Goal: Transaction & Acquisition: Book appointment/travel/reservation

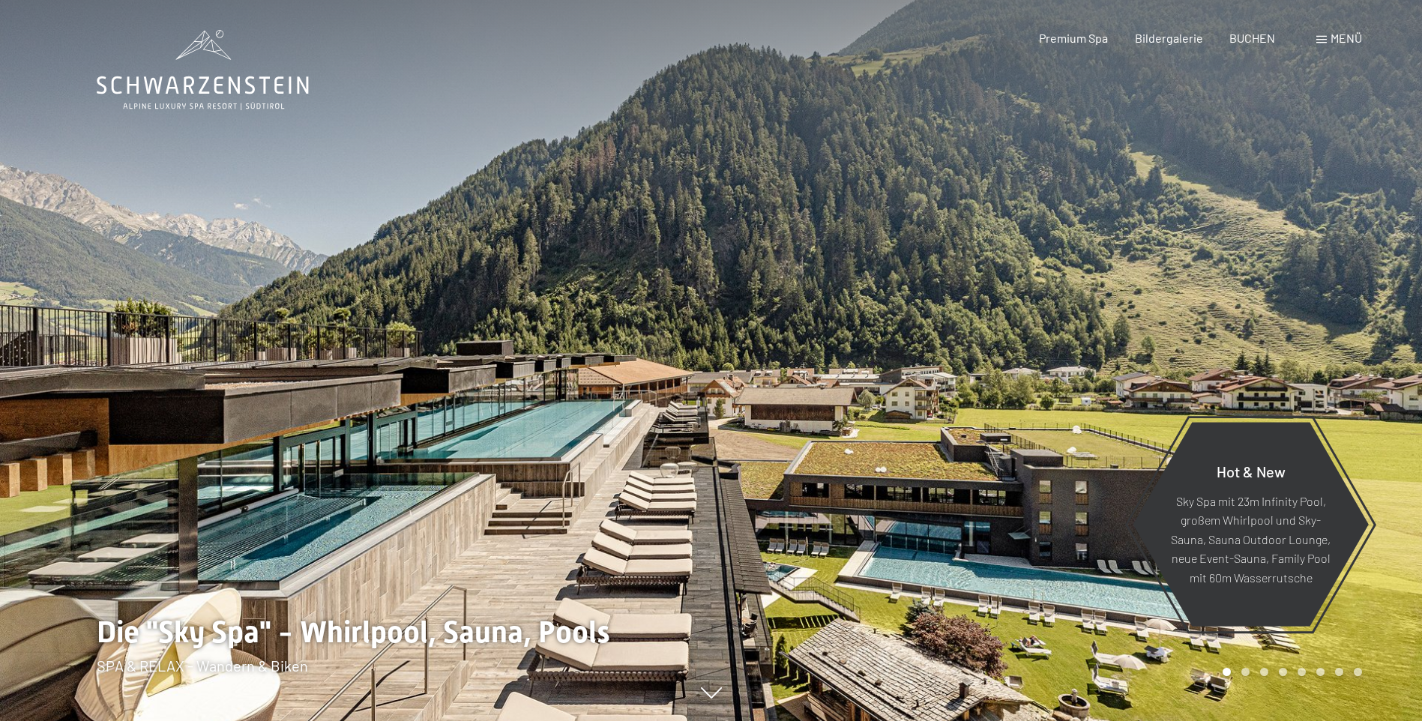
click at [1323, 39] on span at bounding box center [1321, 39] width 10 height 7
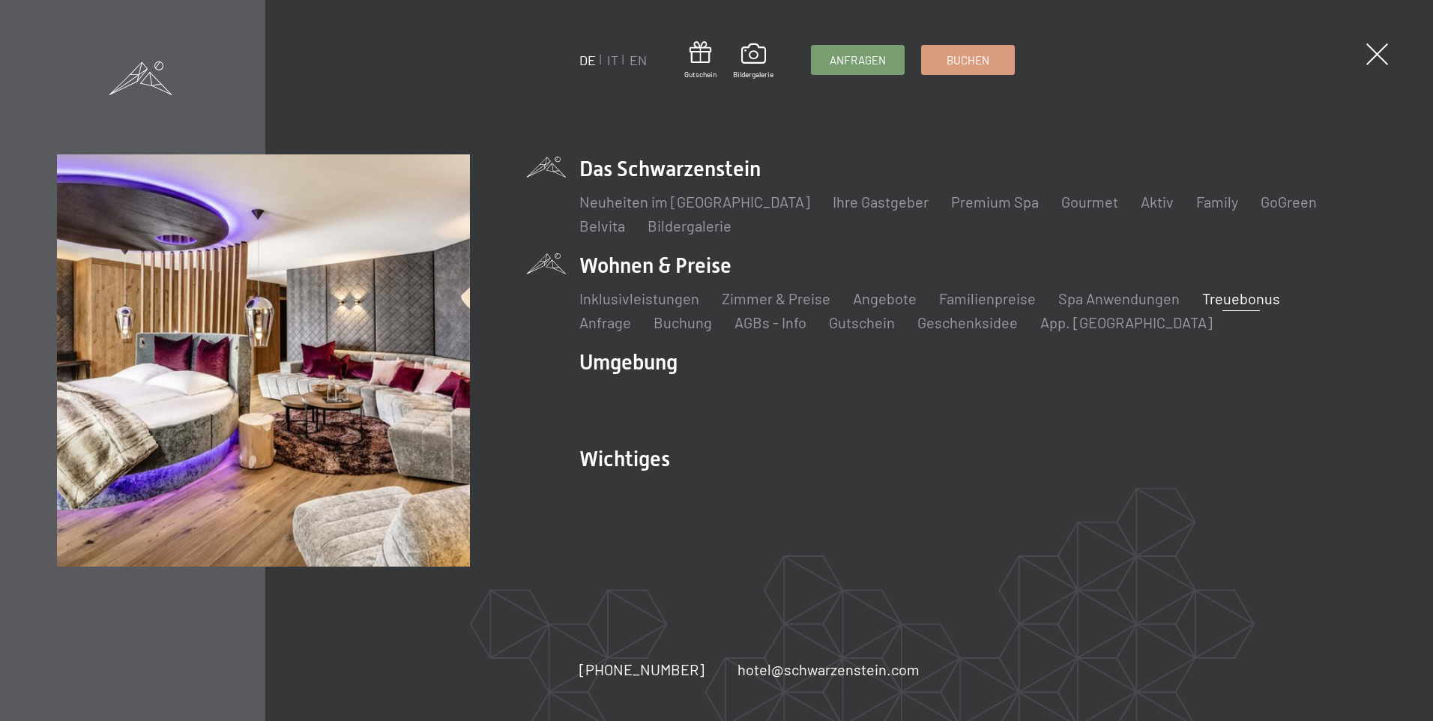
click at [1213, 298] on link "Treuebonus" at bounding box center [1241, 298] width 78 height 18
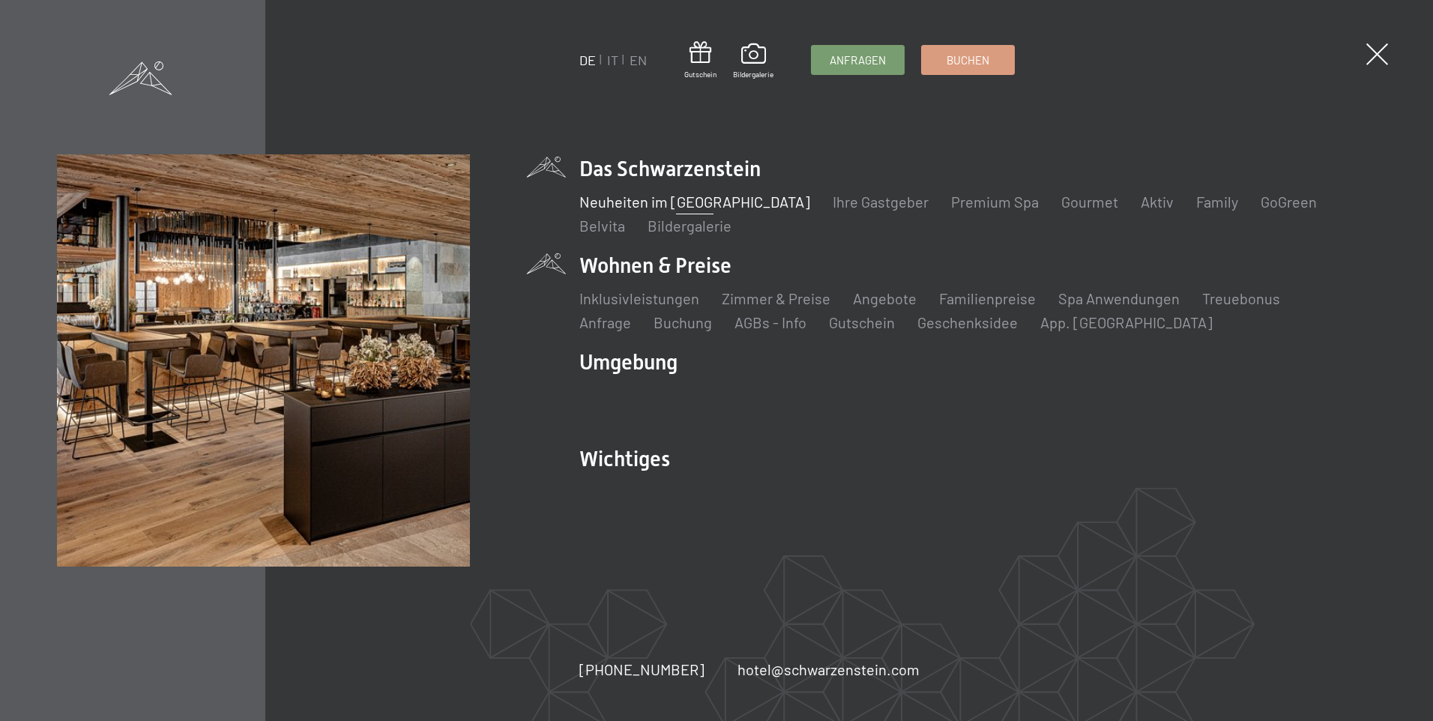
click at [652, 198] on link "Neuheiten im [GEOGRAPHIC_DATA]" at bounding box center [694, 202] width 231 height 18
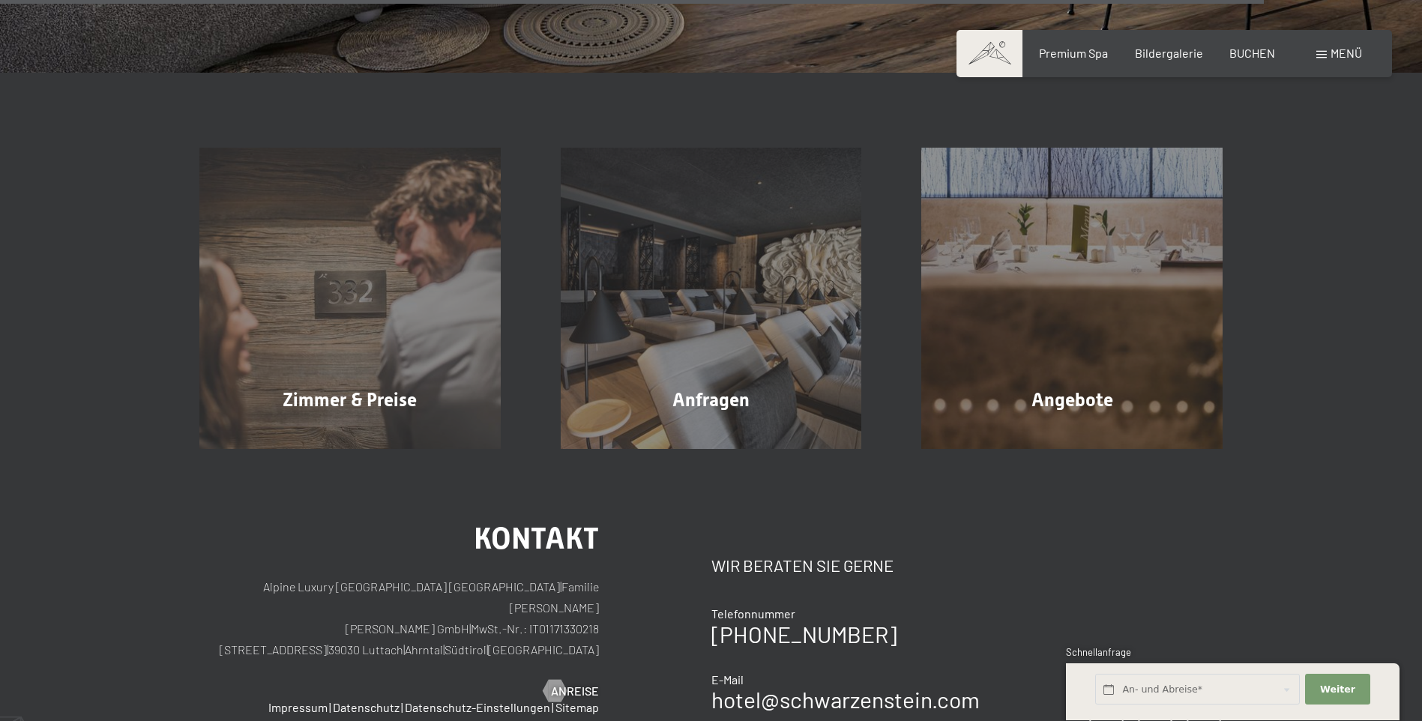
scroll to position [5396, 0]
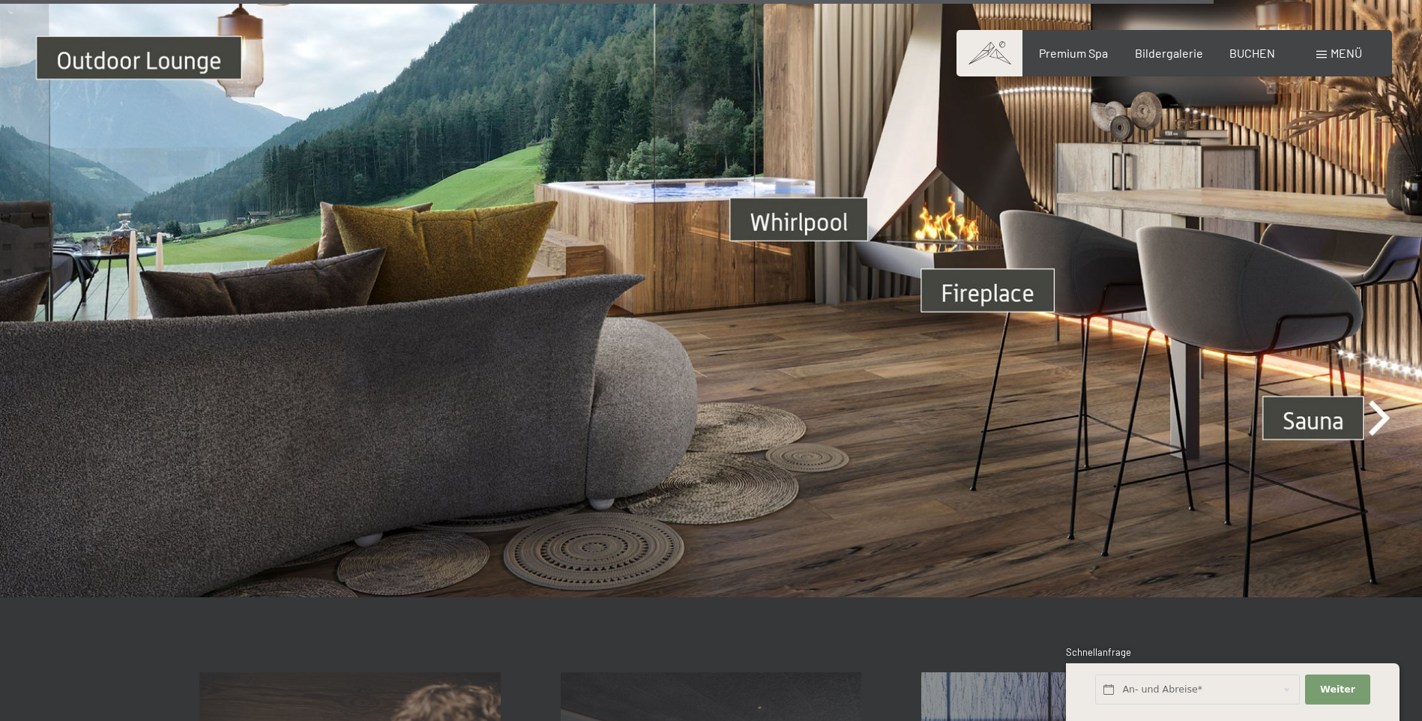
click at [1327, 45] on div "Buchen Anfragen Premium Spa Bildergalerie BUCHEN Menü DE IT EN Gutschein Bilder…" at bounding box center [1173, 53] width 375 height 16
click at [1320, 54] on span at bounding box center [1321, 54] width 10 height 7
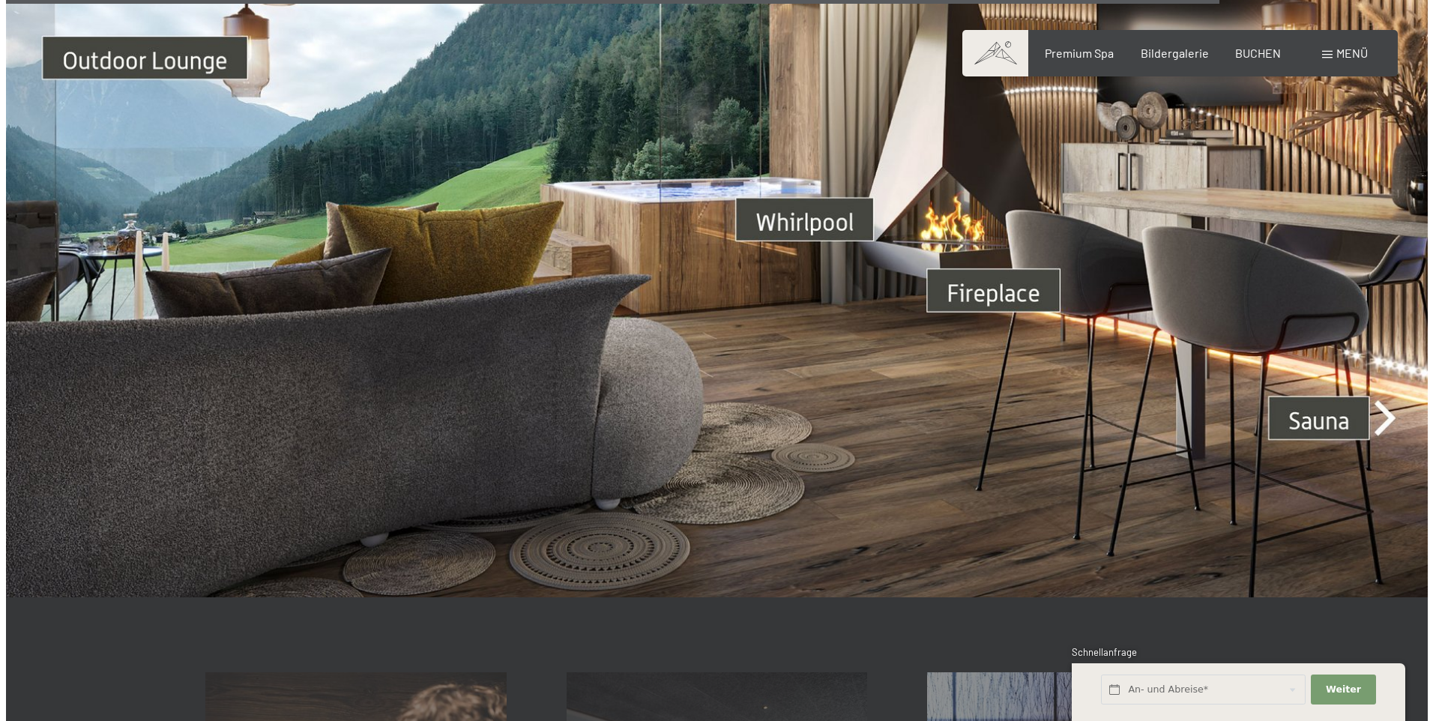
scroll to position [5422, 0]
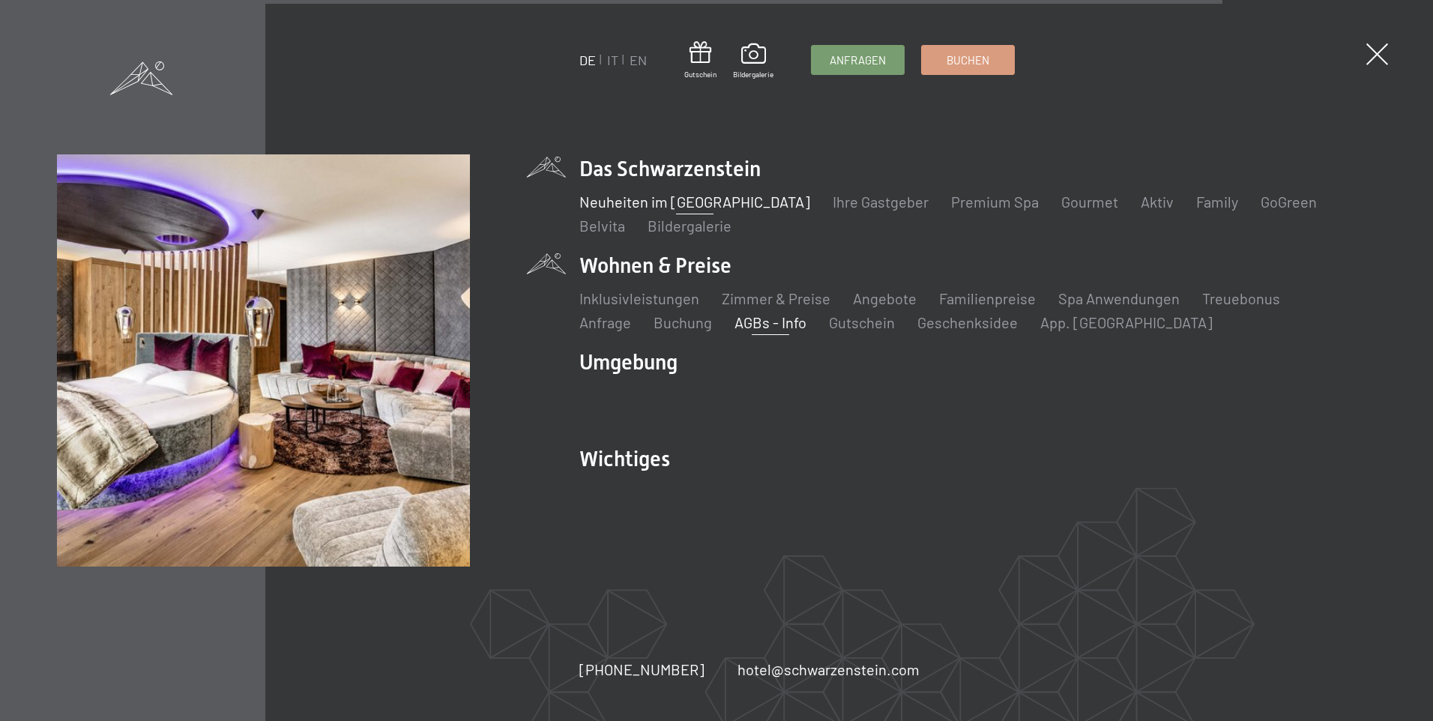
click at [735, 319] on link "AGBs - Info" at bounding box center [771, 322] width 72 height 18
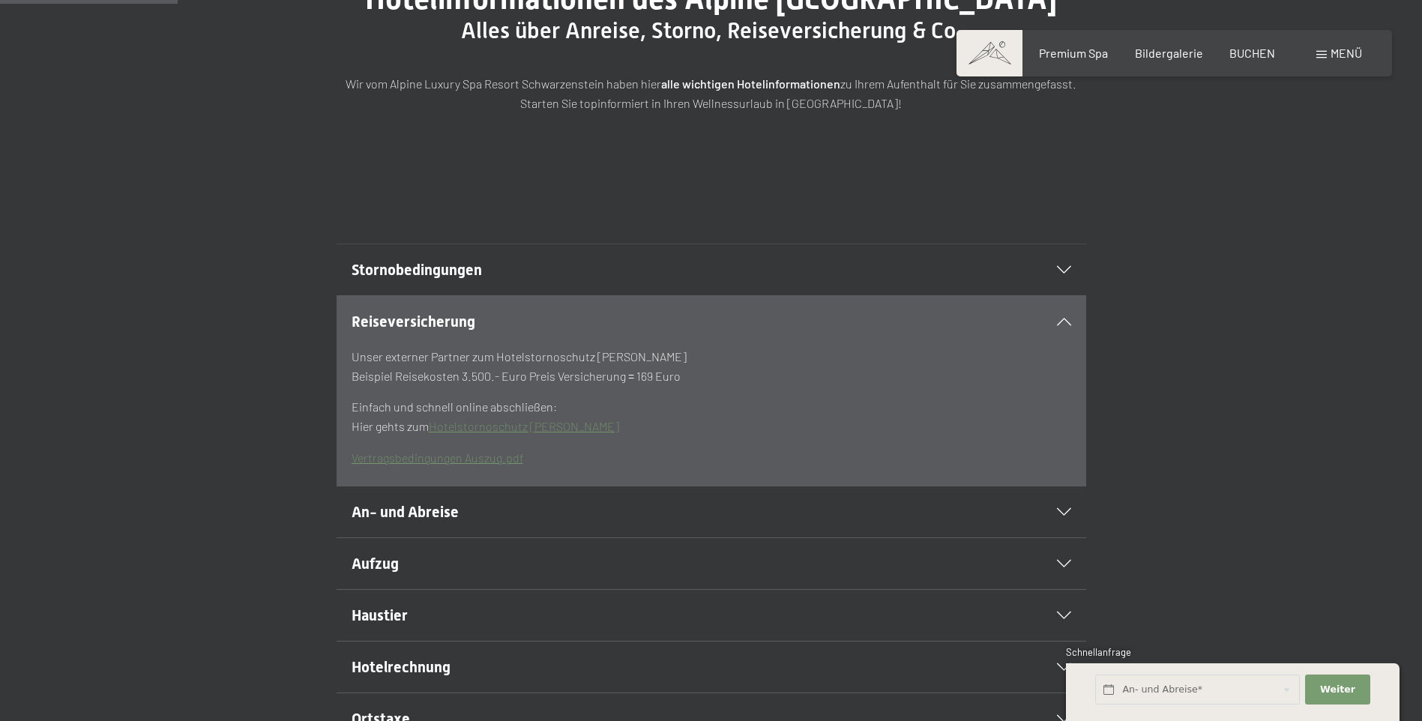
scroll to position [375, 0]
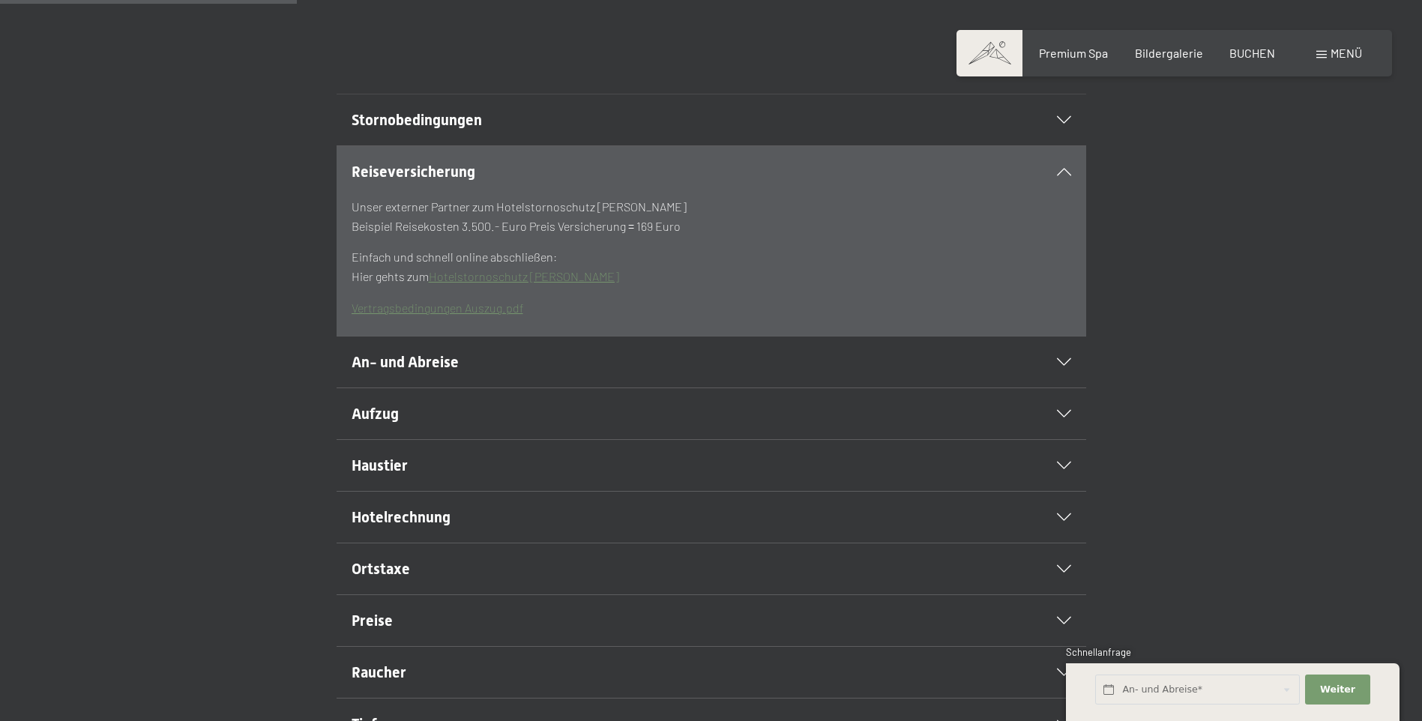
click at [1062, 366] on icon at bounding box center [1064, 361] width 14 height 7
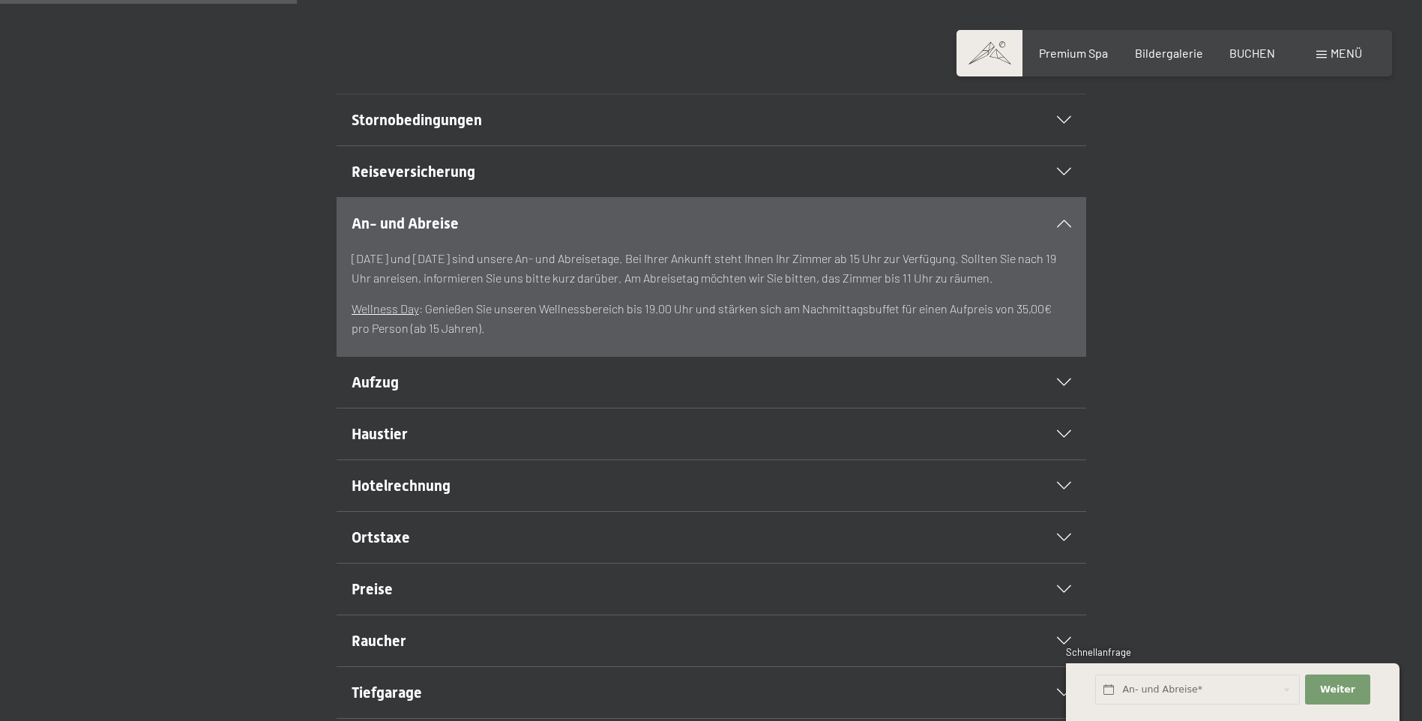
click at [1066, 227] on icon at bounding box center [1064, 223] width 14 height 7
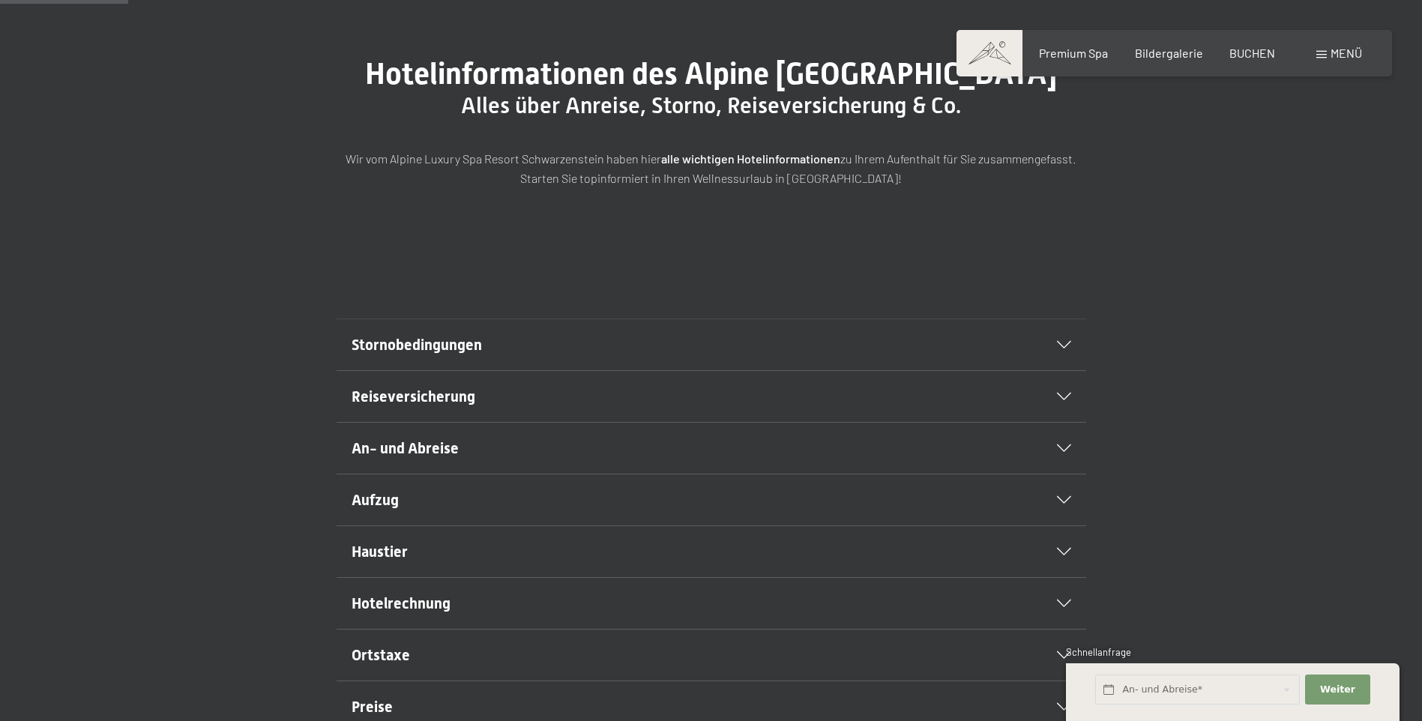
scroll to position [0, 0]
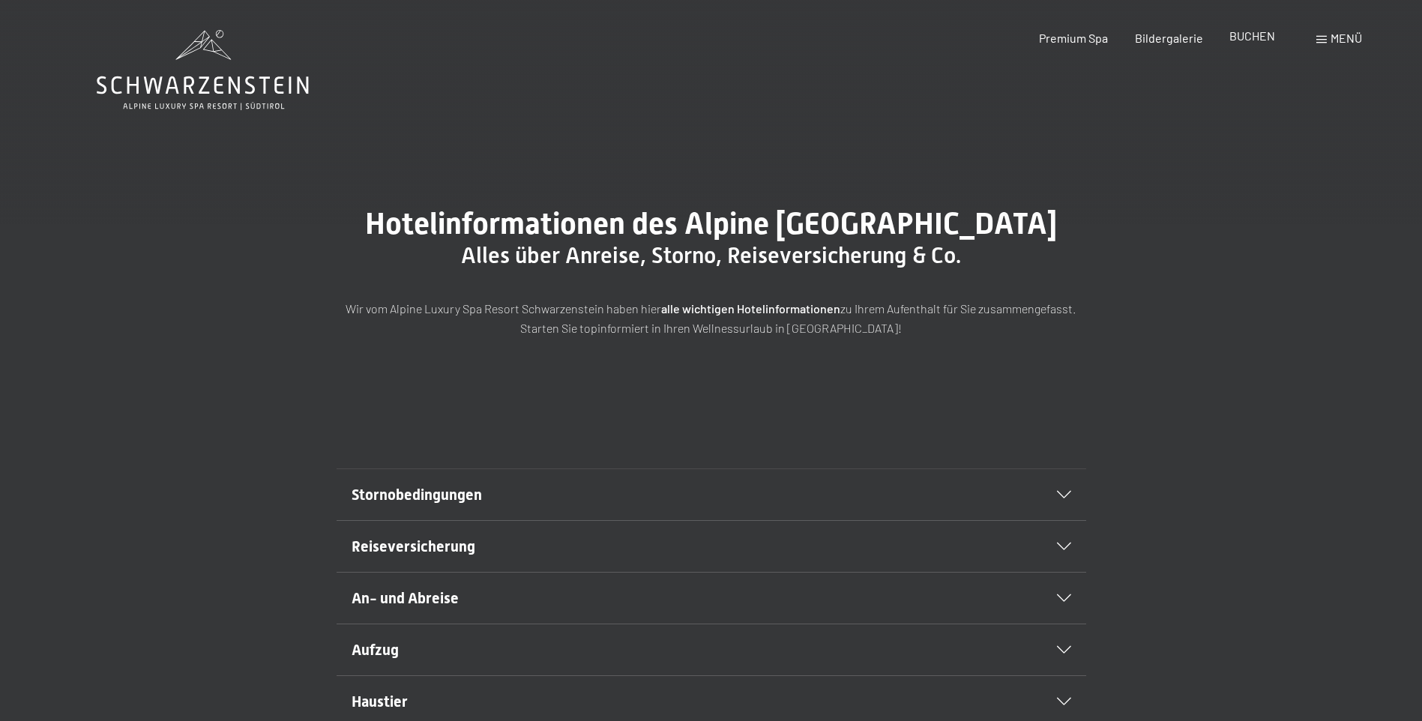
click at [1249, 43] on div "BUCHEN" at bounding box center [1252, 36] width 46 height 16
click at [1252, 33] on span "BUCHEN" at bounding box center [1252, 35] width 46 height 14
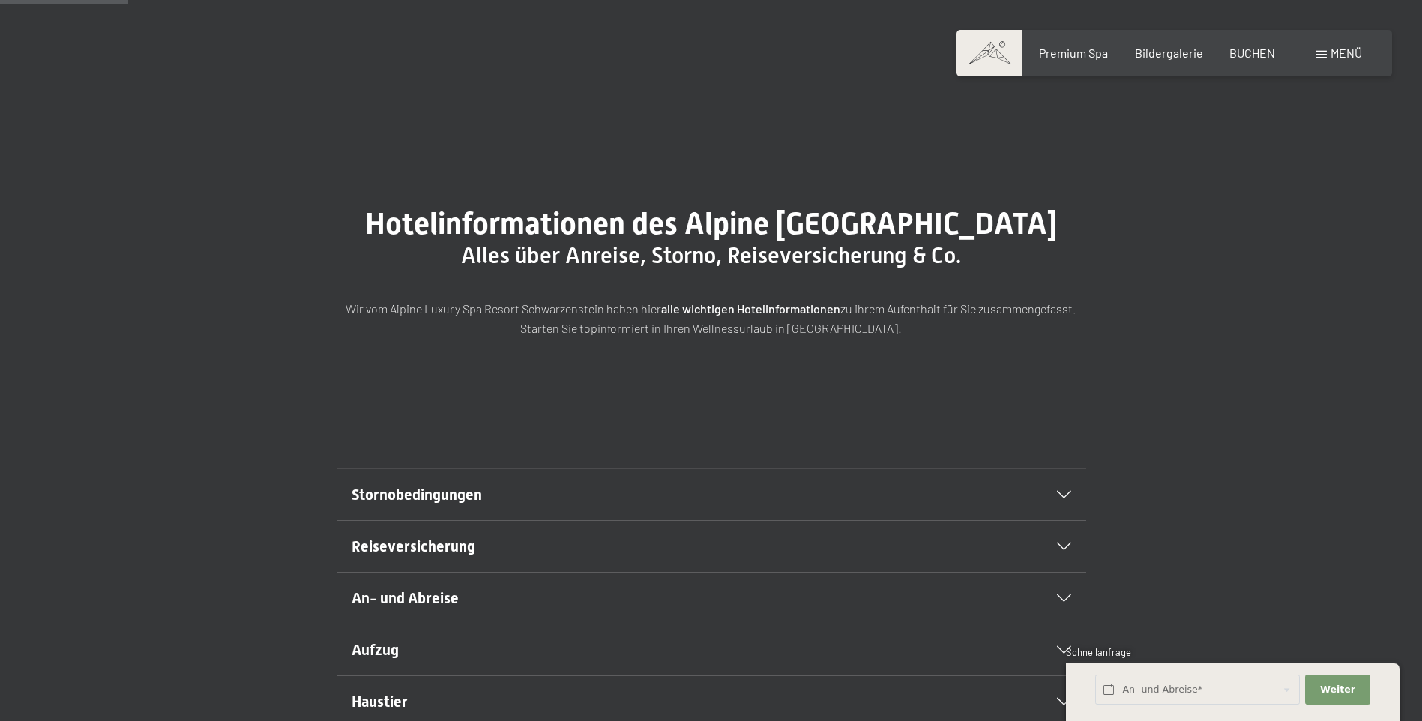
scroll to position [225, 0]
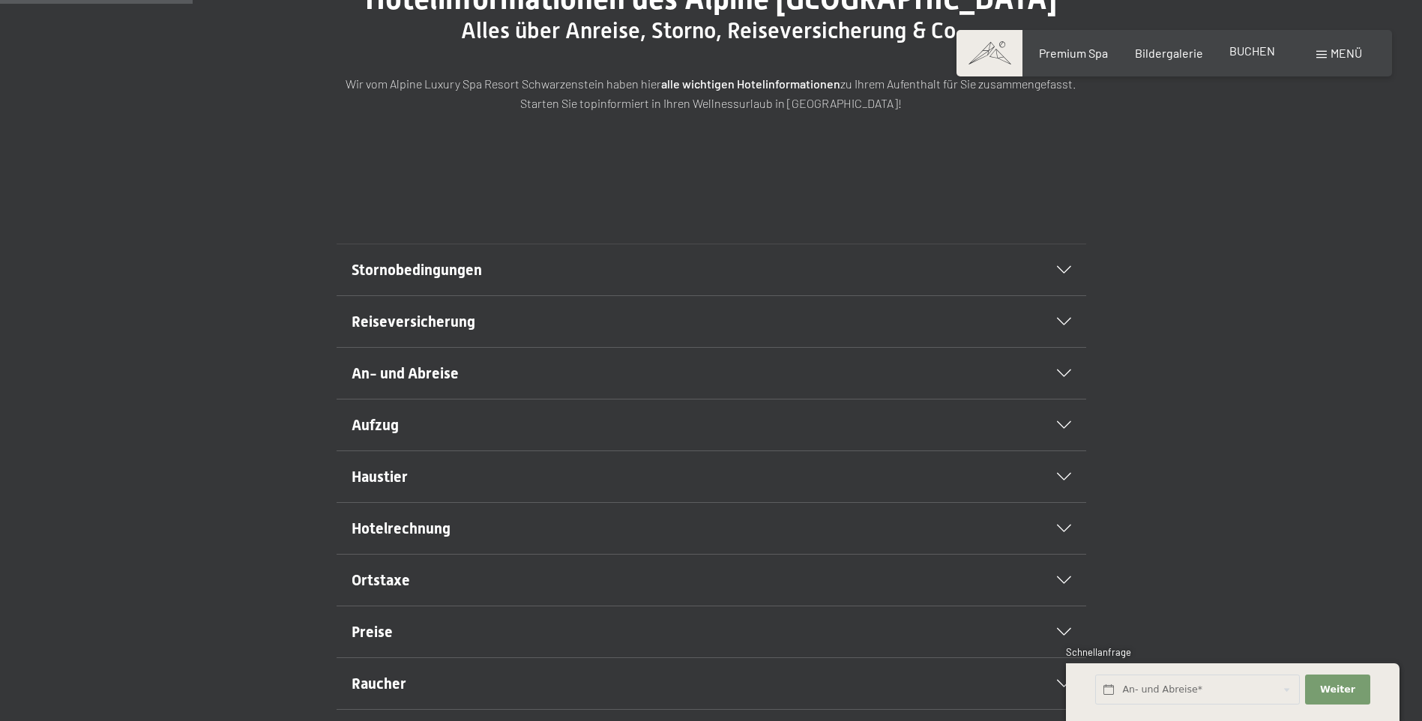
click at [1249, 52] on span "BUCHEN" at bounding box center [1252, 50] width 46 height 14
click at [1247, 49] on span "BUCHEN" at bounding box center [1252, 50] width 46 height 14
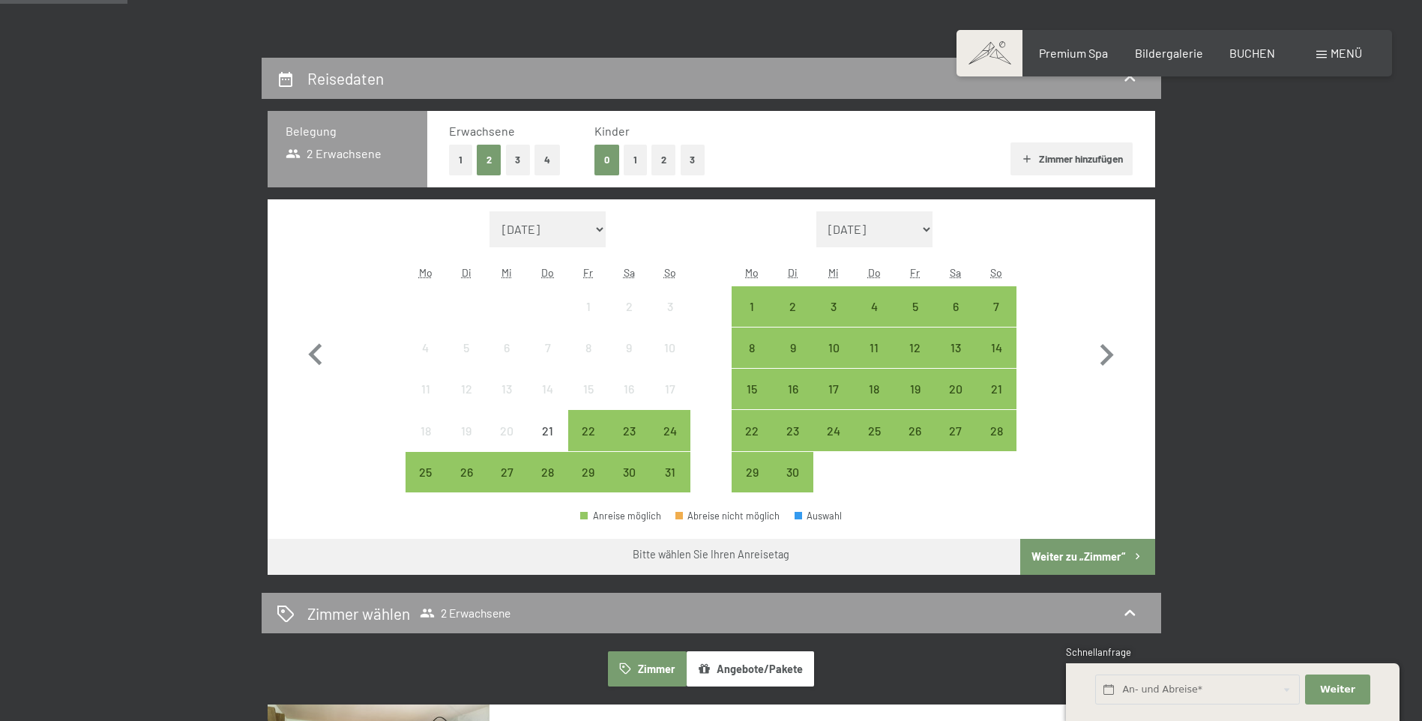
scroll to position [450, 0]
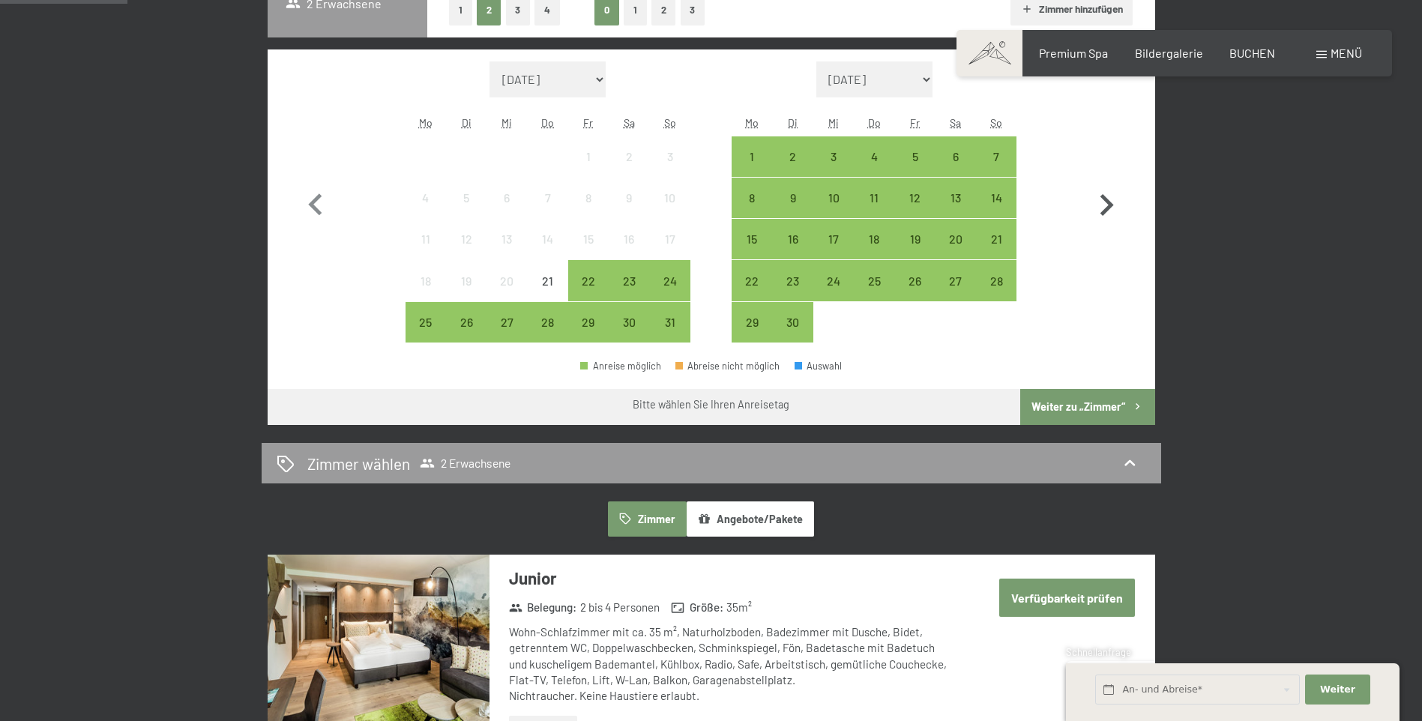
click at [1104, 196] on icon "button" at bounding box center [1106, 205] width 43 height 43
select select "[DATE]"
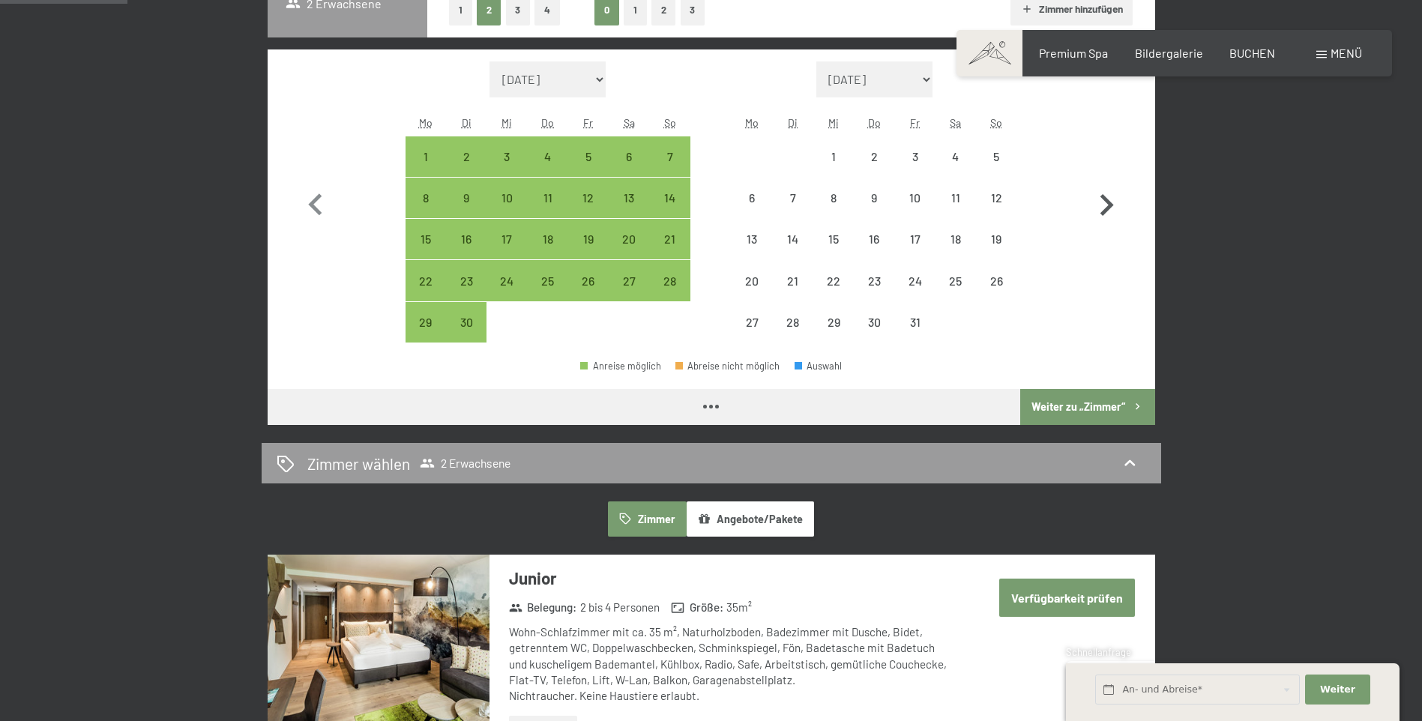
click at [1104, 196] on icon "button" at bounding box center [1106, 205] width 43 height 43
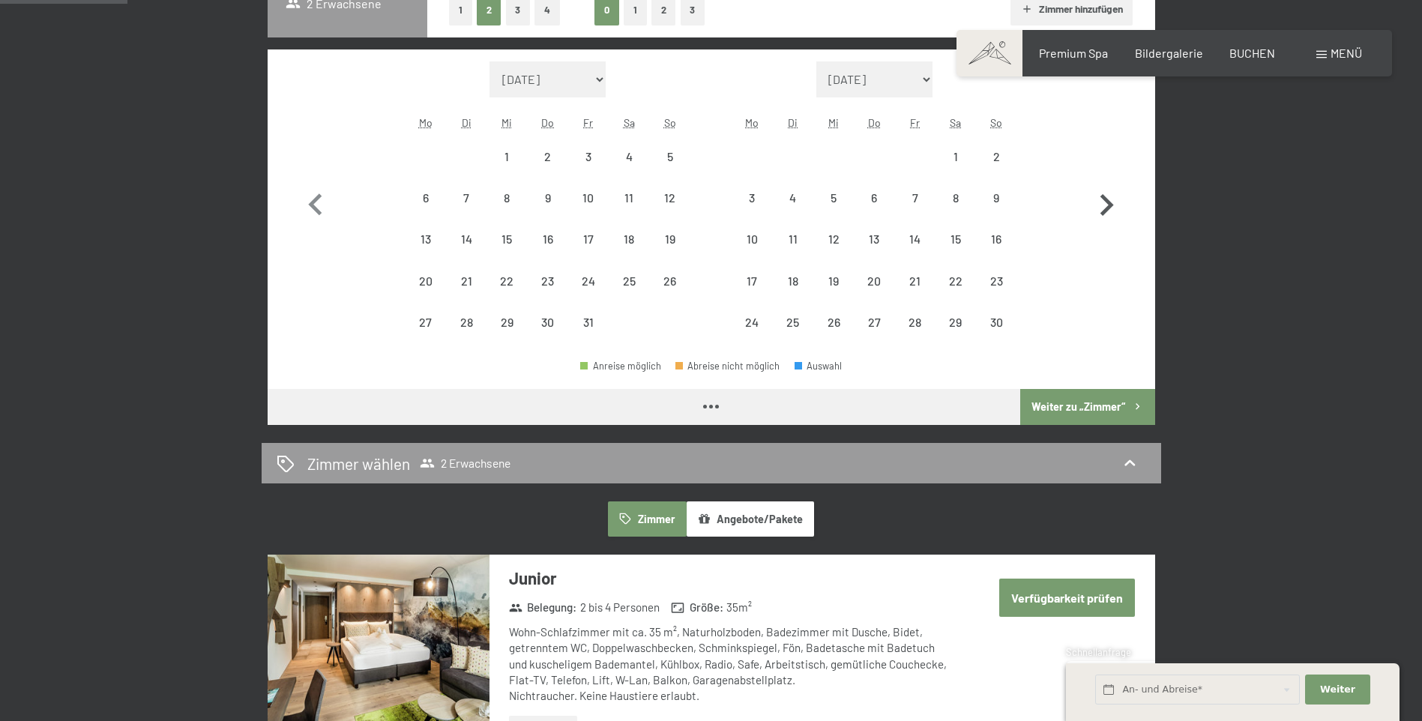
click at [1104, 196] on icon "button" at bounding box center [1106, 205] width 43 height 43
select select "[DATE]"
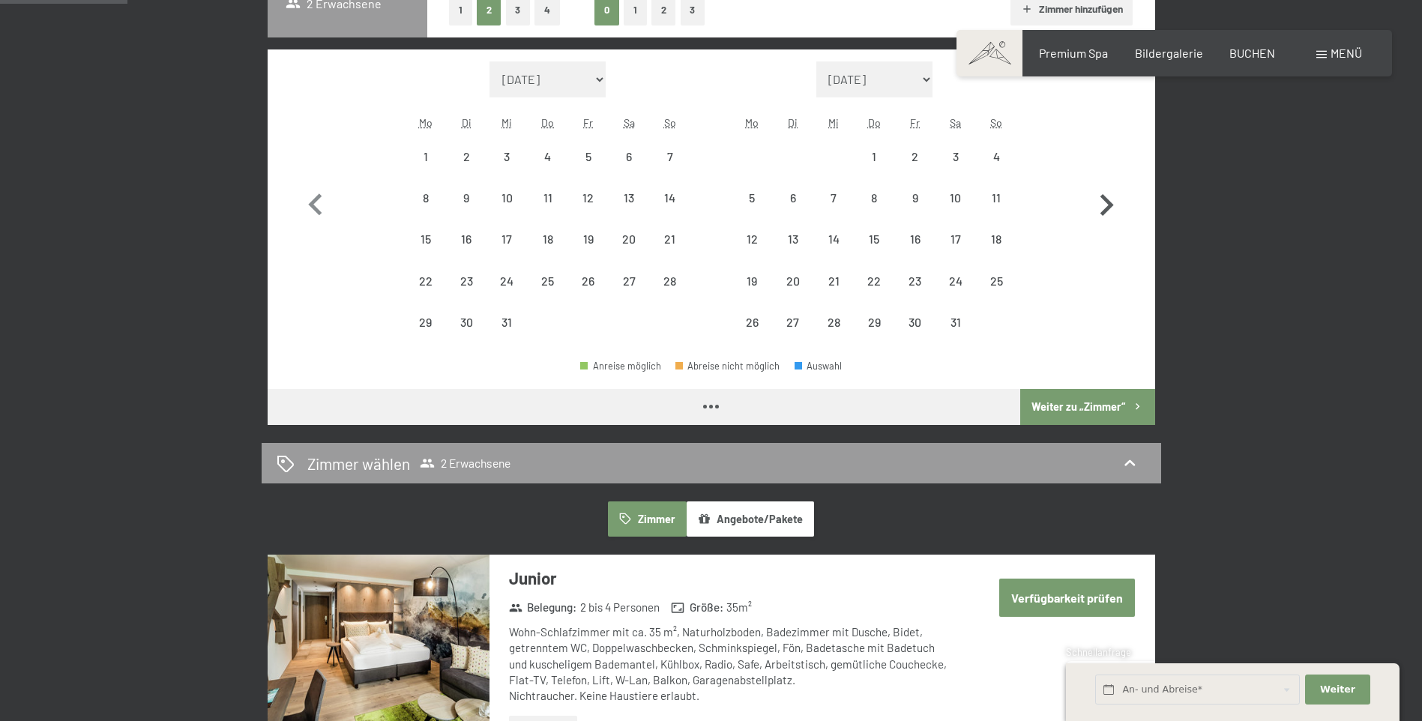
select select "[DATE]"
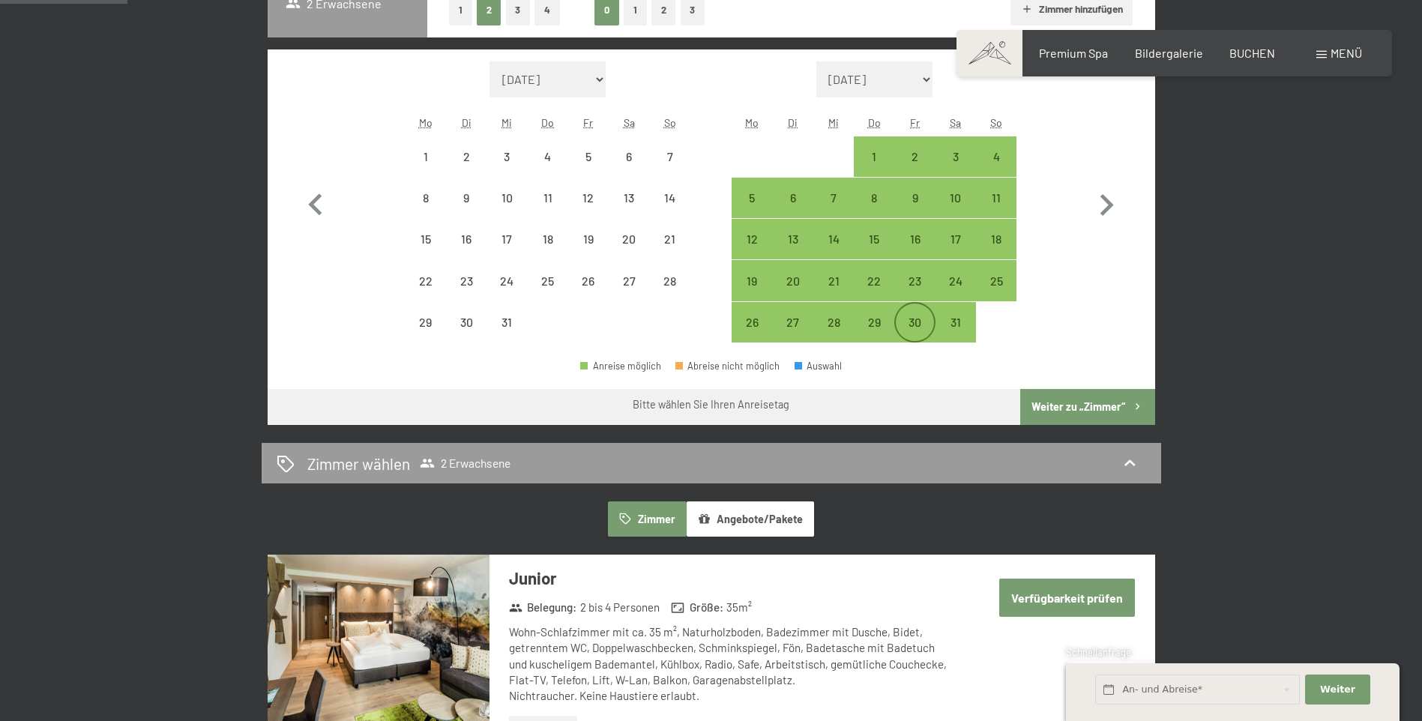
select select "[DATE]"
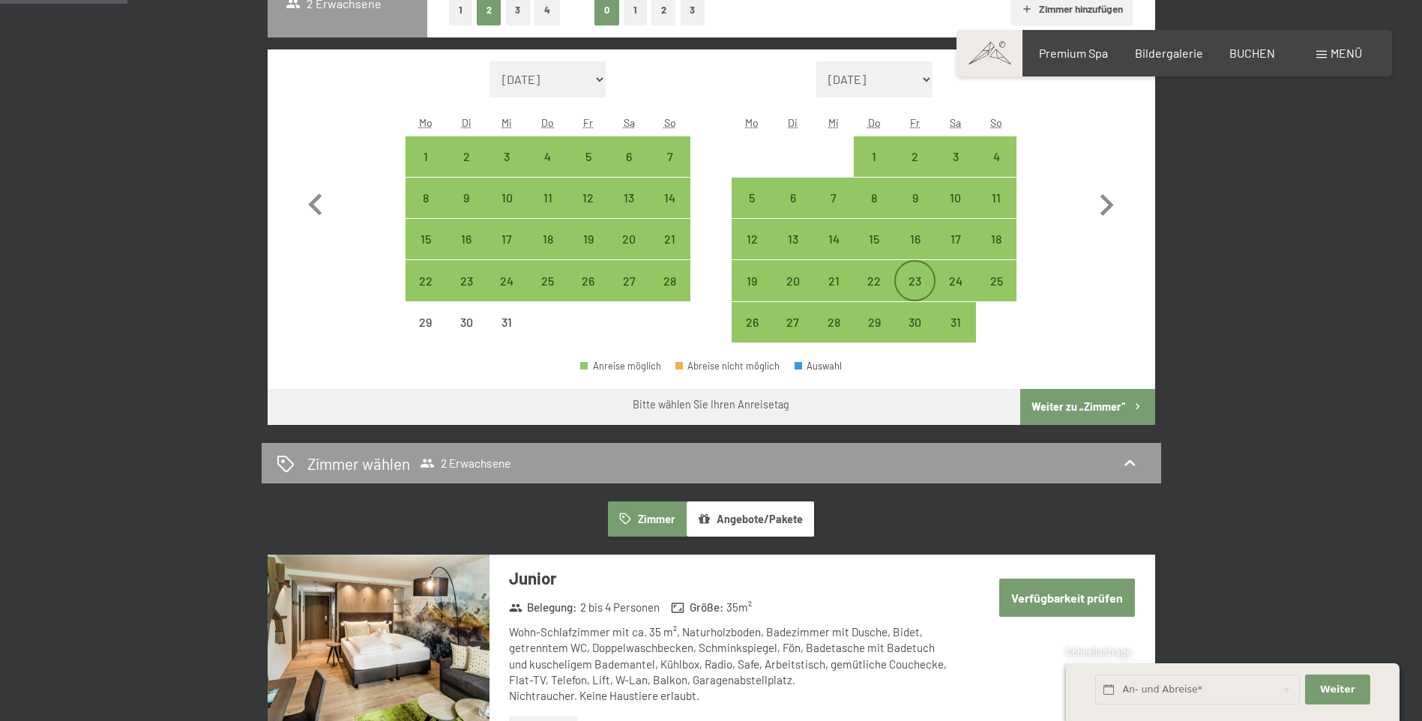
click at [917, 281] on div "23" at bounding box center [914, 293] width 37 height 37
select select "[DATE]"
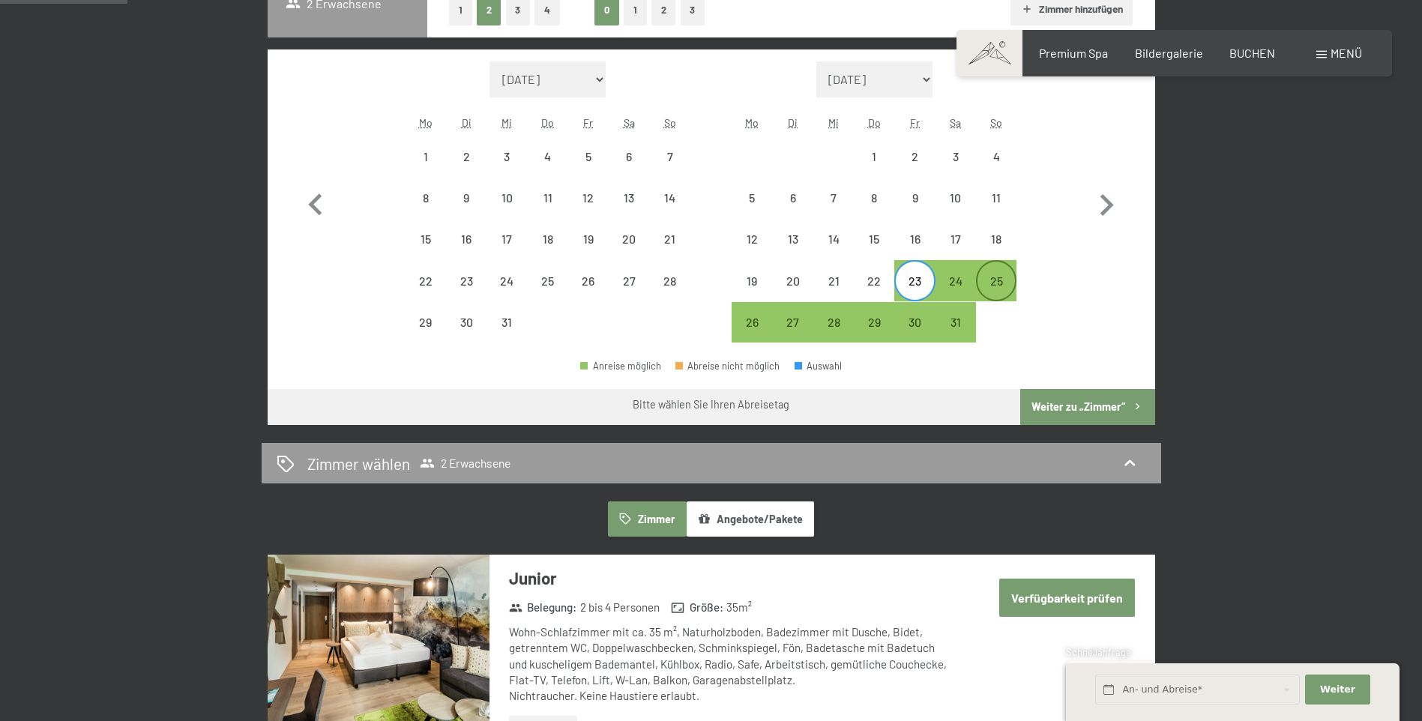
click at [993, 285] on div "25" at bounding box center [995, 293] width 37 height 37
select select "[DATE]"
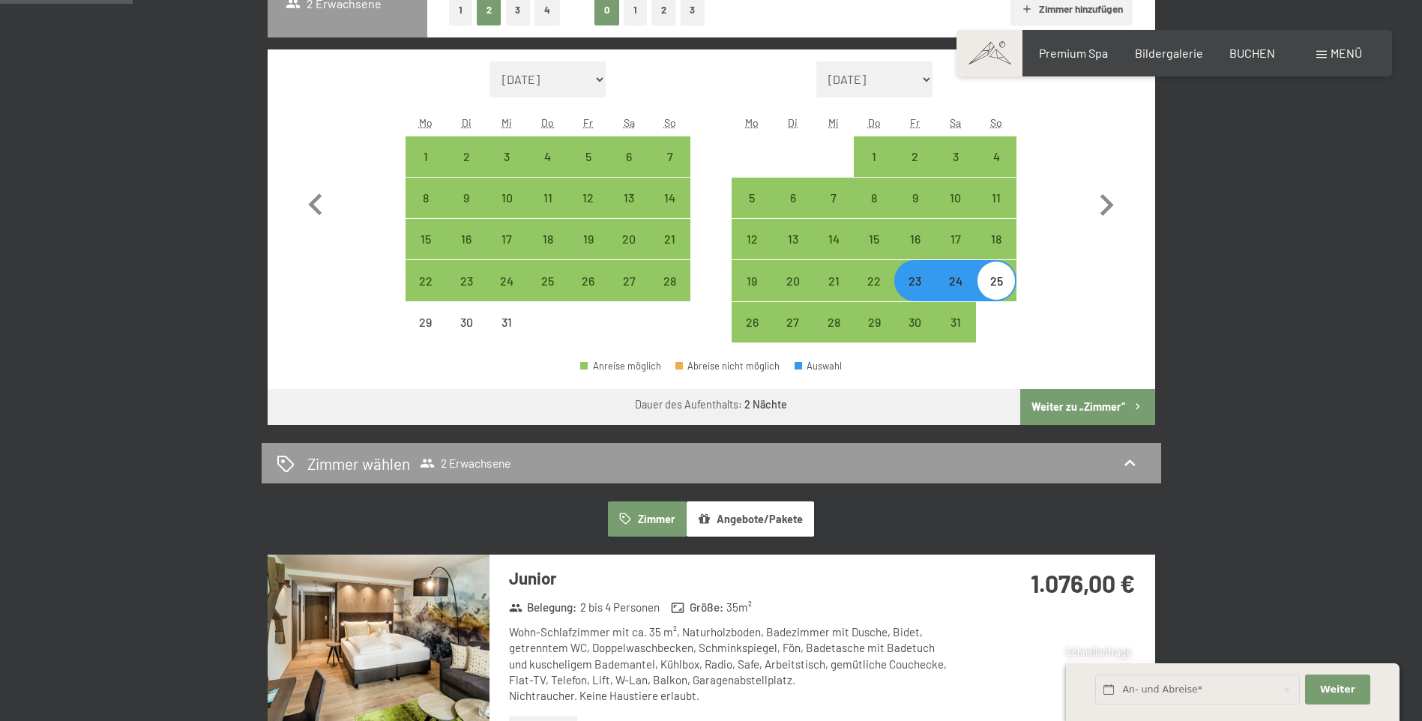
click at [963, 284] on div "24" at bounding box center [955, 293] width 37 height 37
select select "[DATE]"
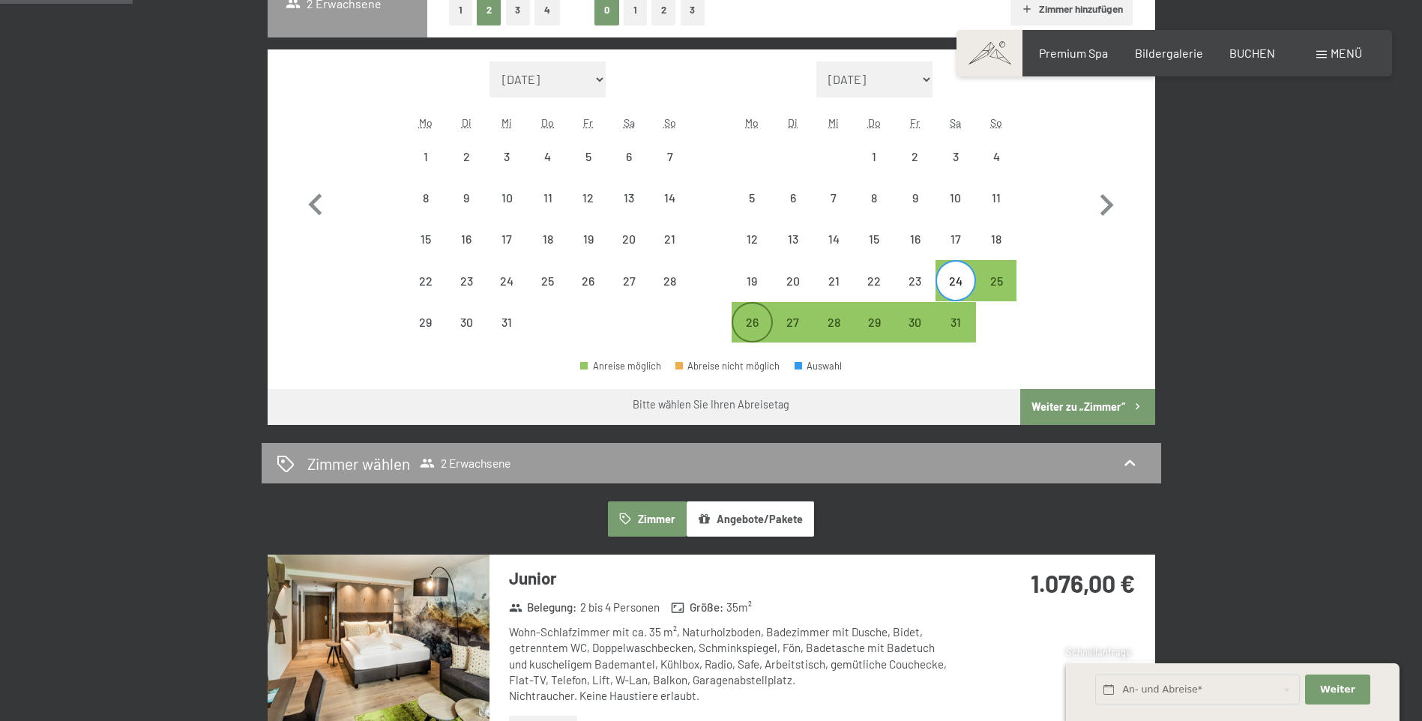
click at [749, 319] on div "26" at bounding box center [751, 334] width 37 height 37
select select "[DATE]"
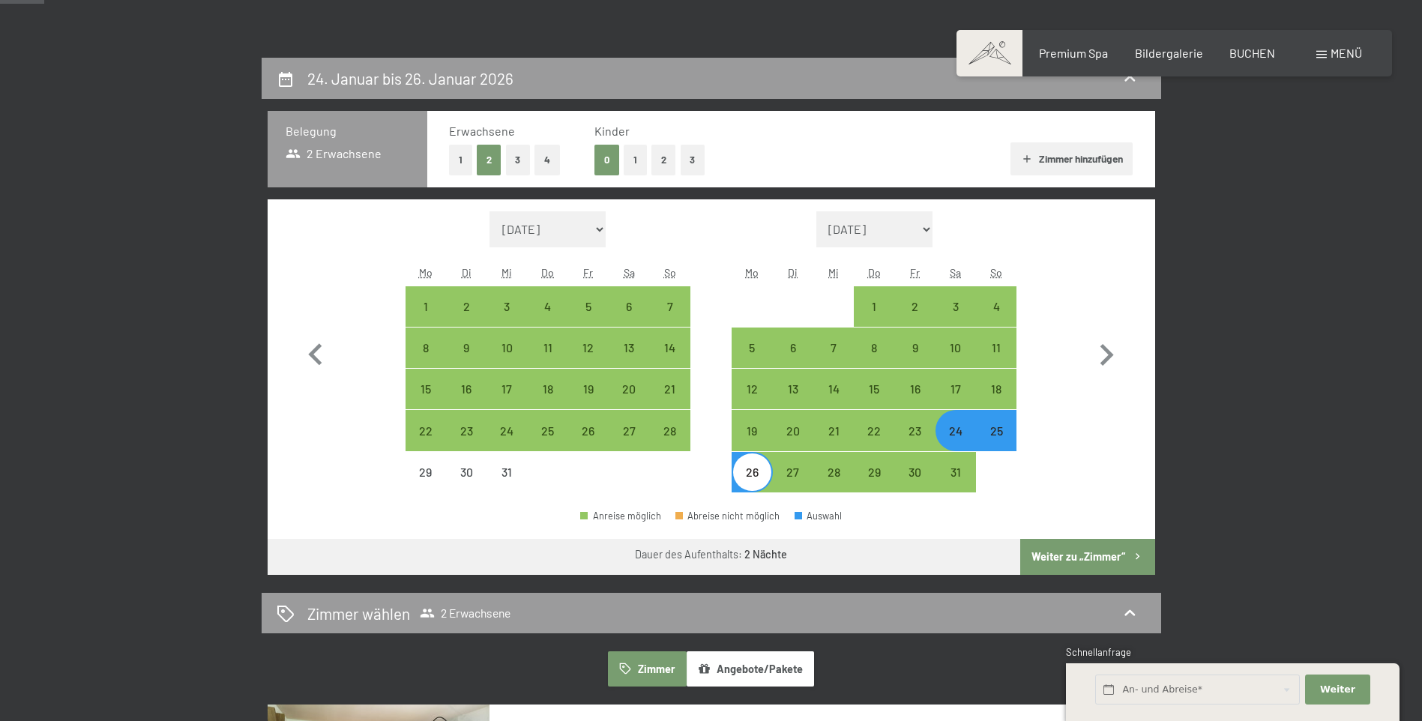
scroll to position [0, 0]
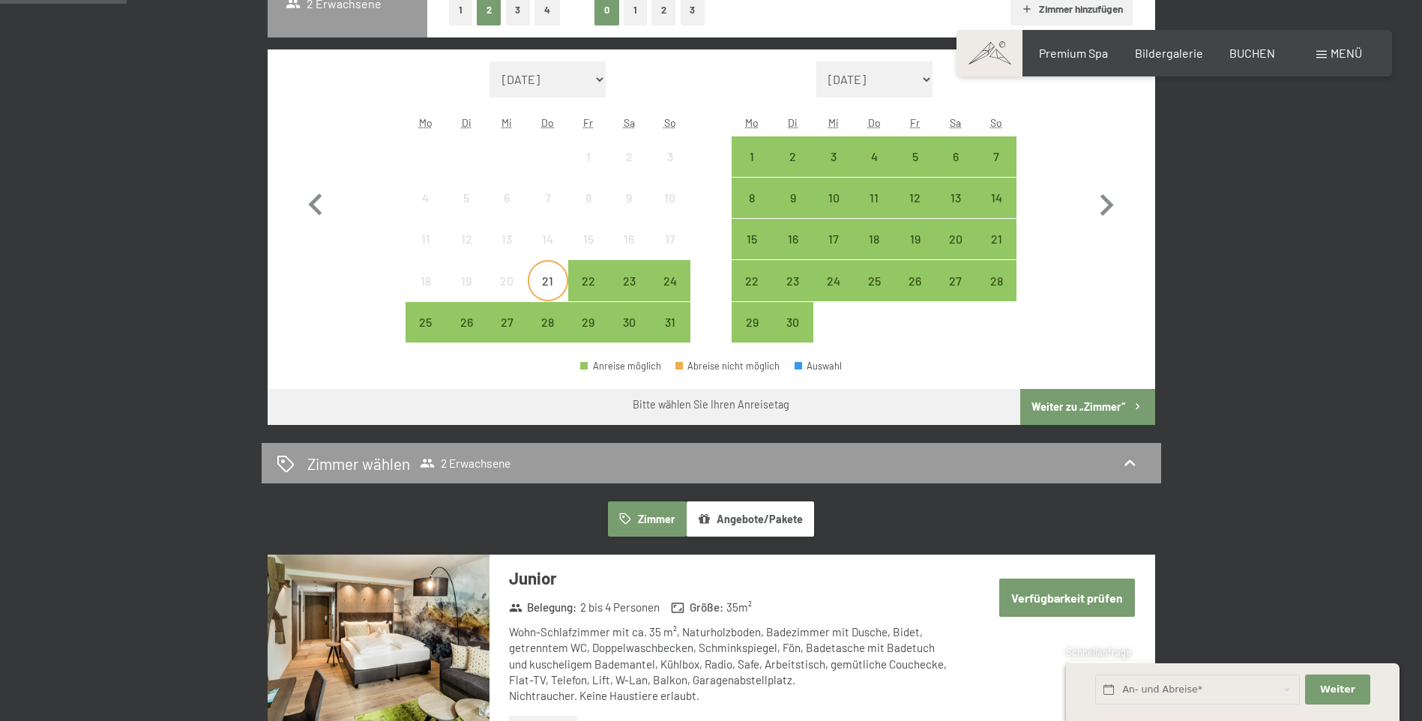
scroll to position [375, 0]
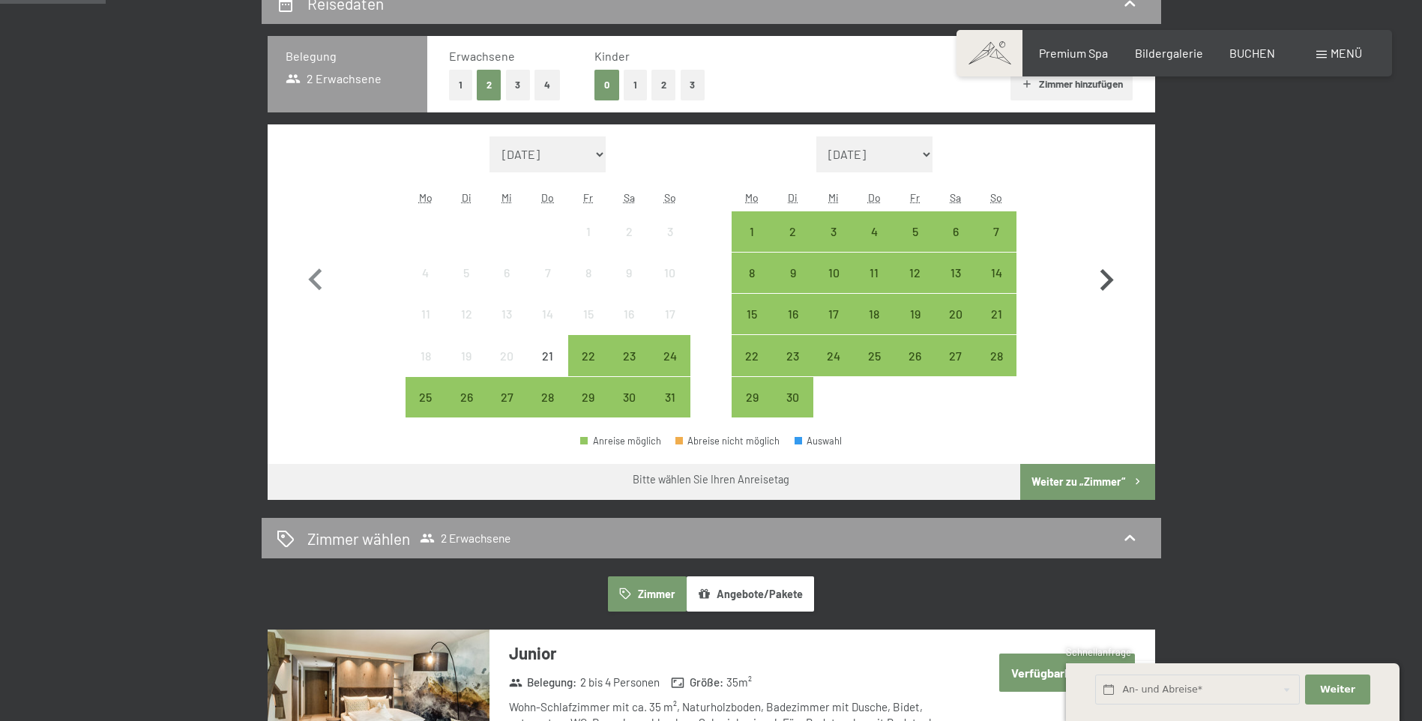
click at [1101, 277] on icon "button" at bounding box center [1106, 280] width 43 height 43
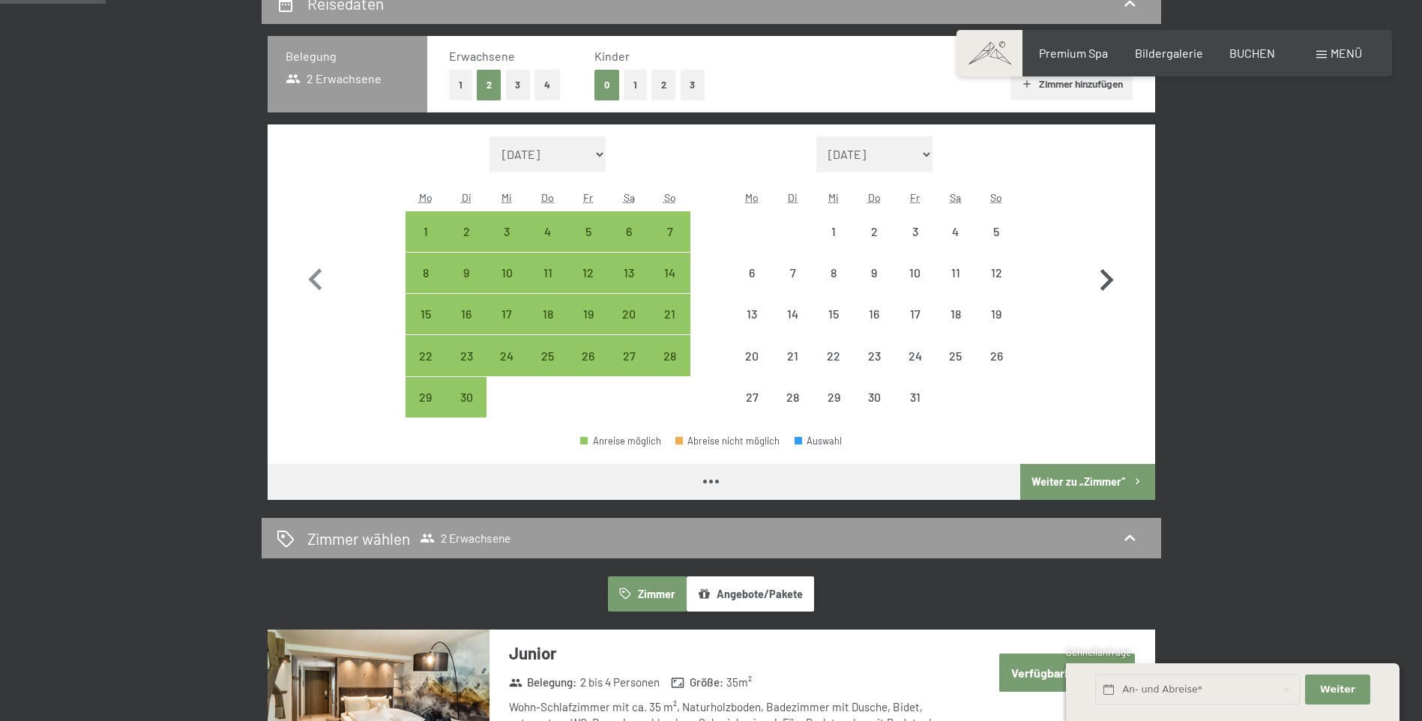
click at [1101, 277] on icon "button" at bounding box center [1106, 280] width 43 height 43
select select "[DATE]"
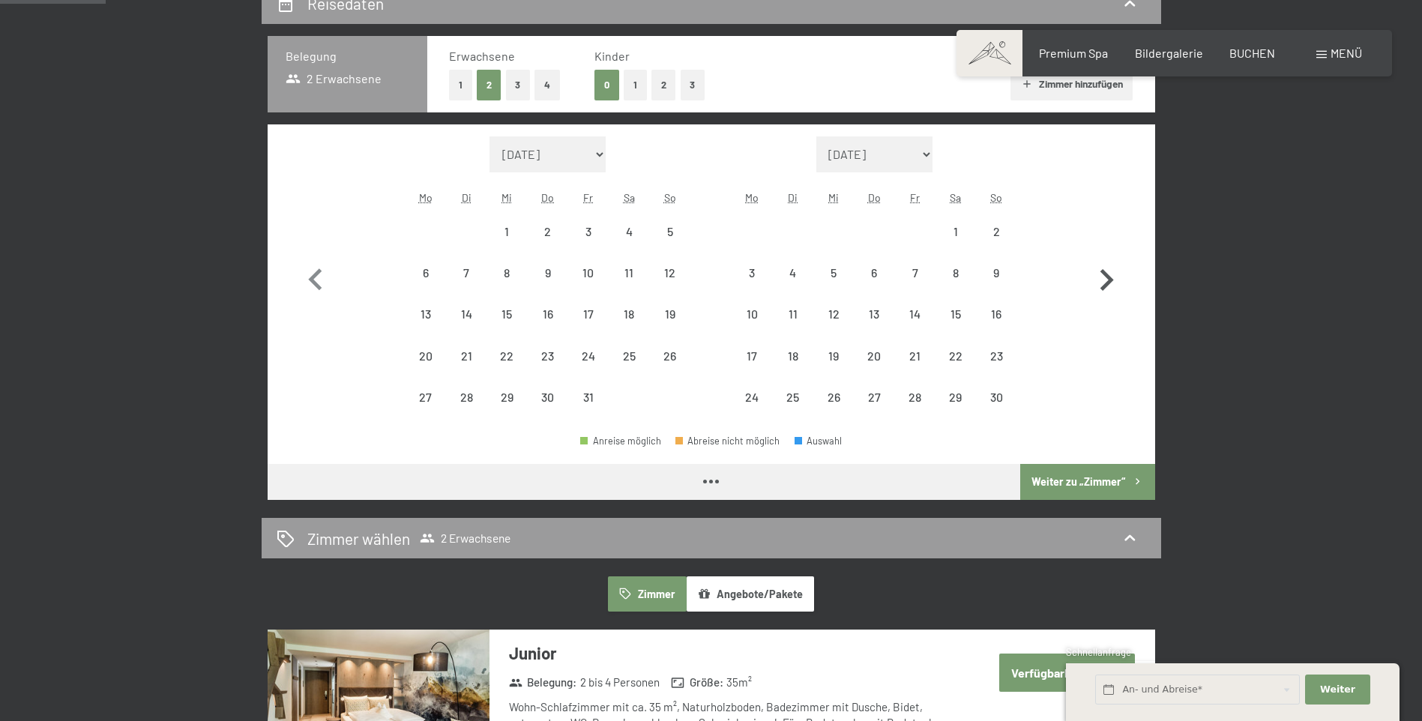
click at [1101, 277] on icon "button" at bounding box center [1106, 280] width 43 height 43
select select "[DATE]"
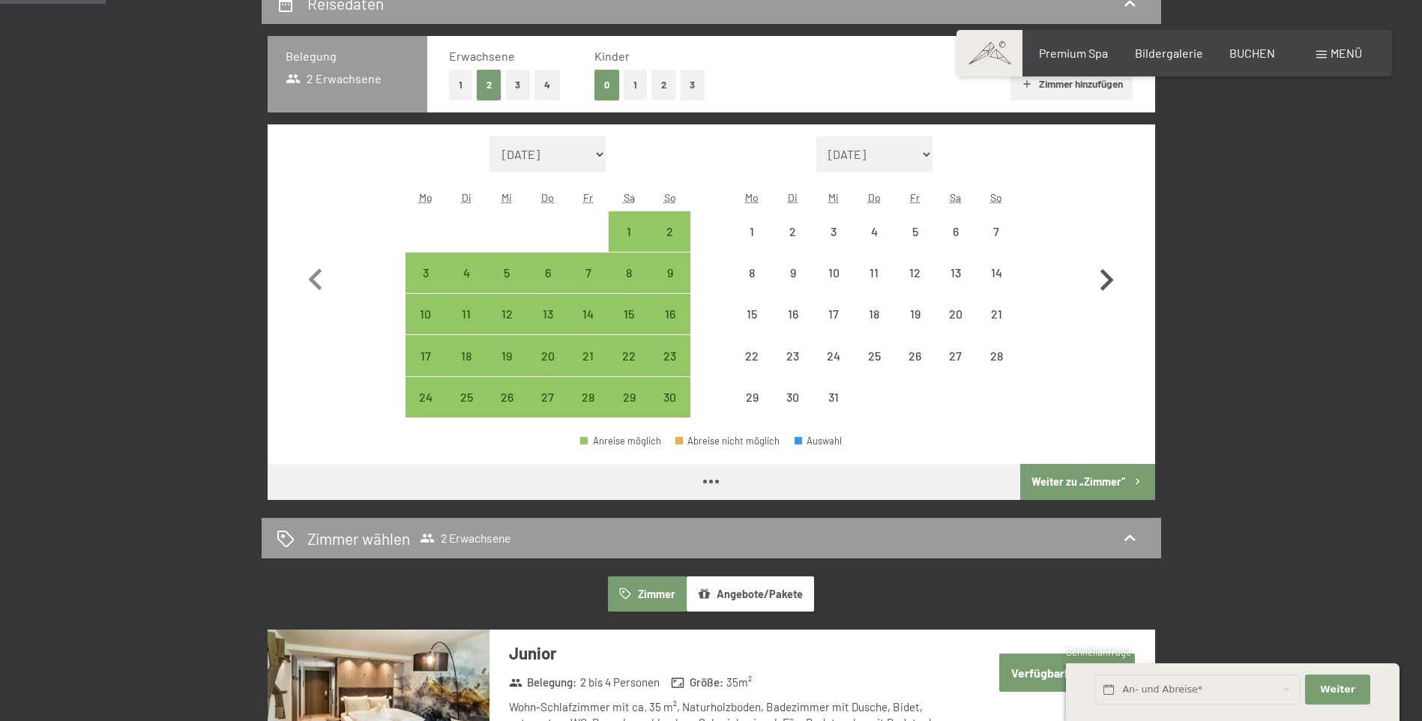
click at [1101, 277] on icon "button" at bounding box center [1106, 280] width 43 height 43
select select "[DATE]"
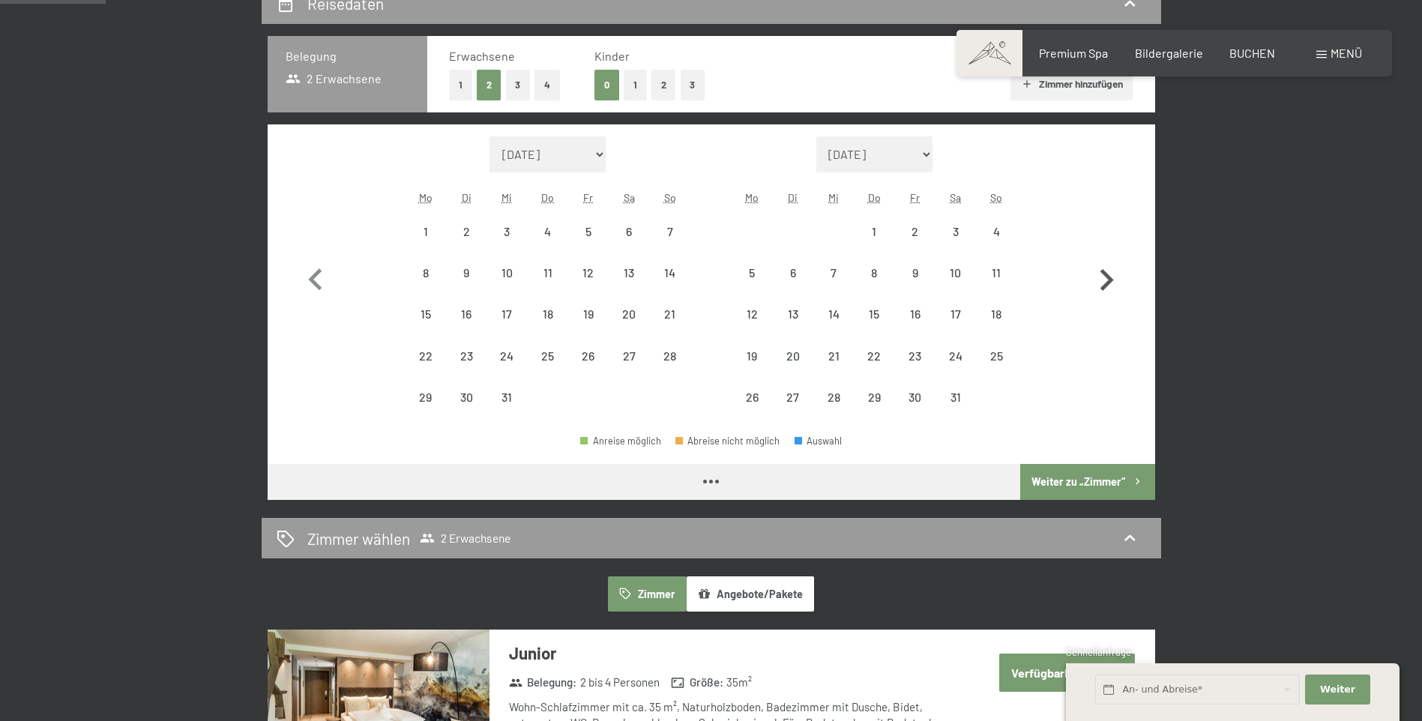
select select "[DATE]"
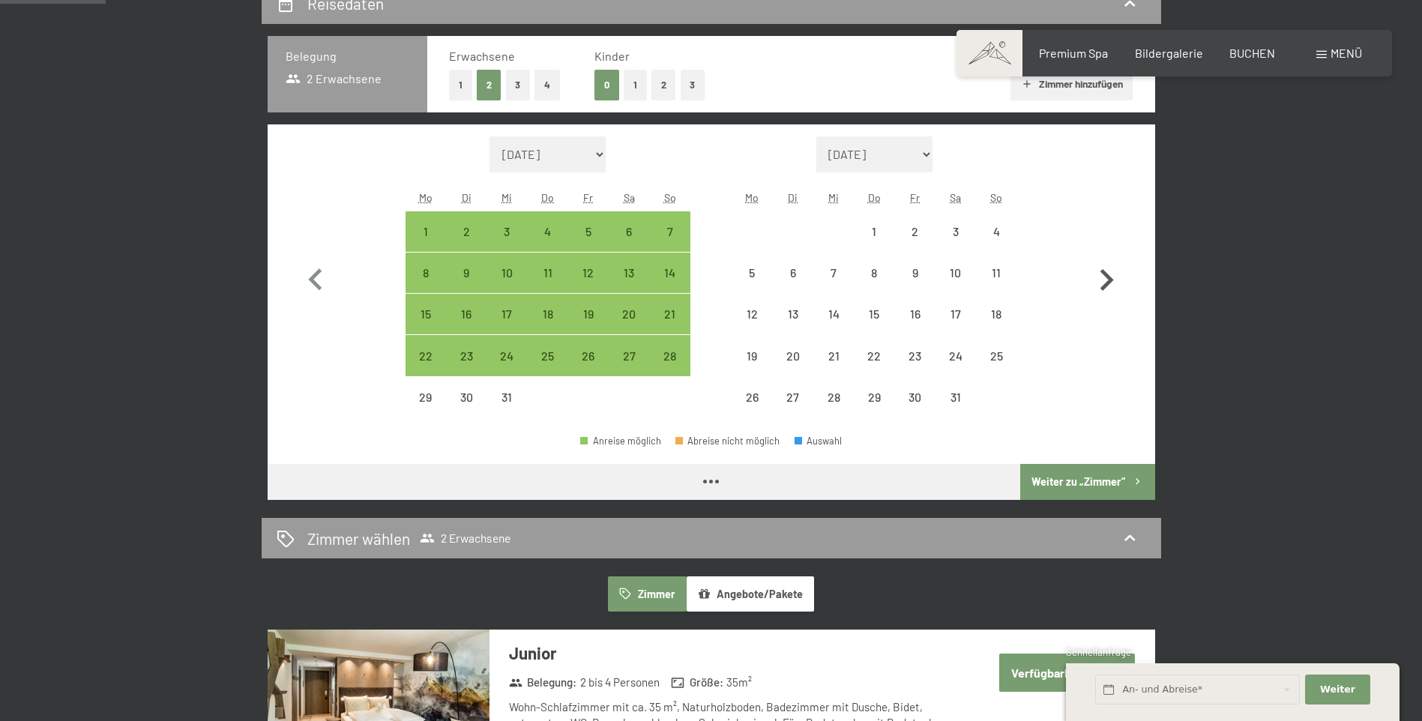
select select "[DATE]"
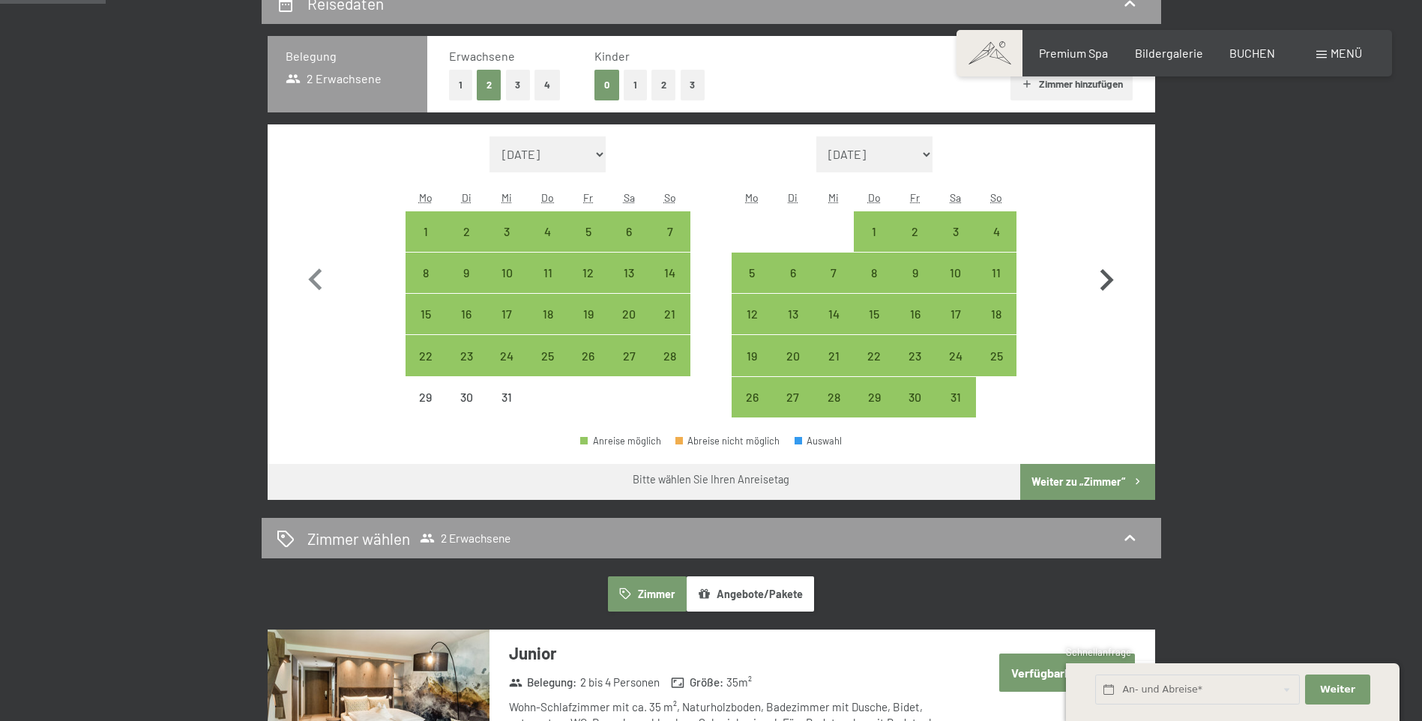
click at [1101, 277] on icon "button" at bounding box center [1106, 280] width 43 height 43
select select "[DATE]"
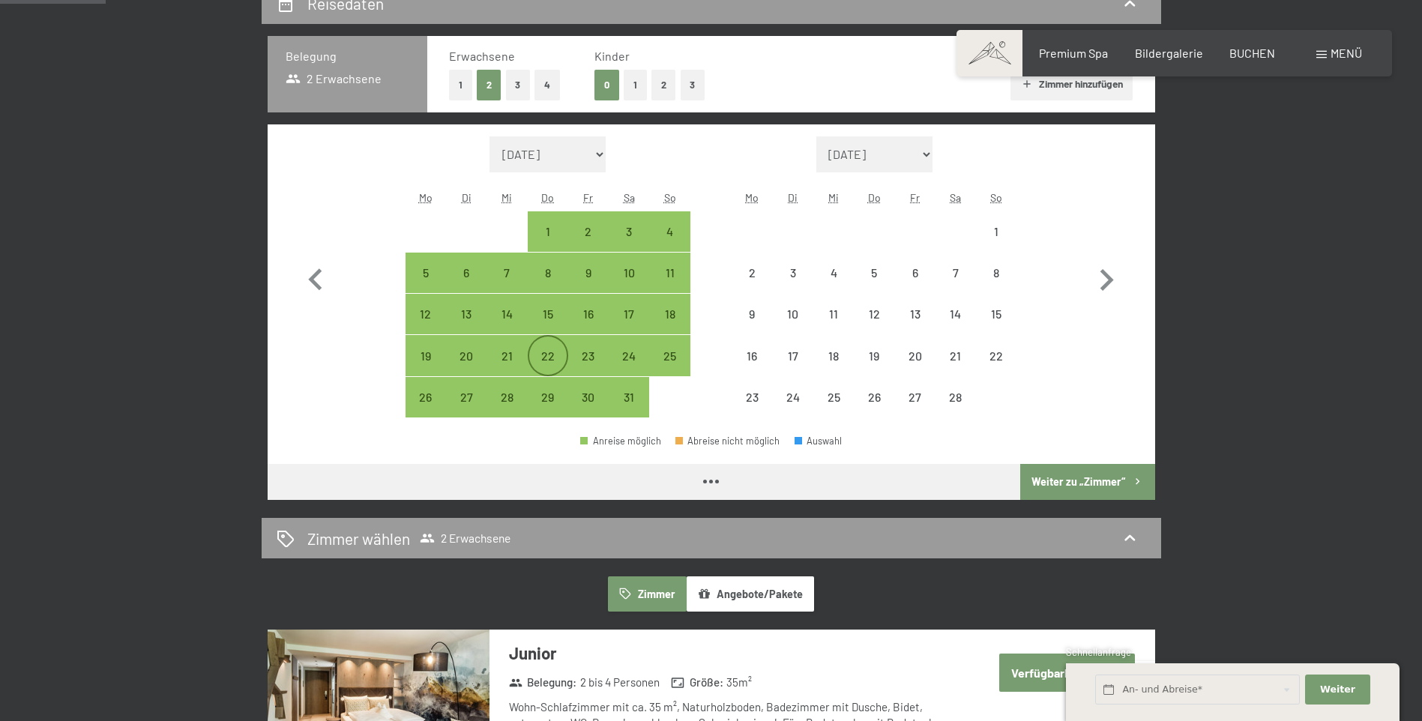
select select "[DATE]"
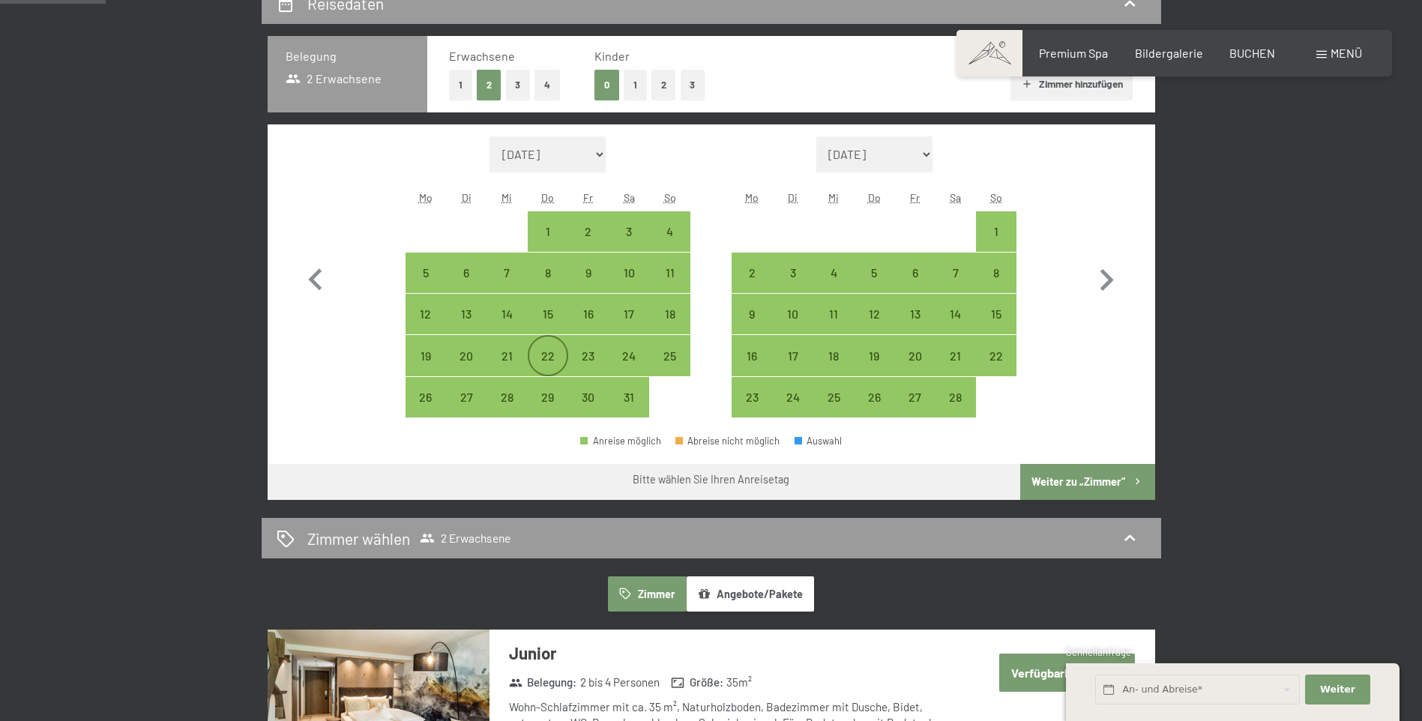
click at [548, 355] on div "22" at bounding box center [547, 368] width 37 height 37
select select "[DATE]"
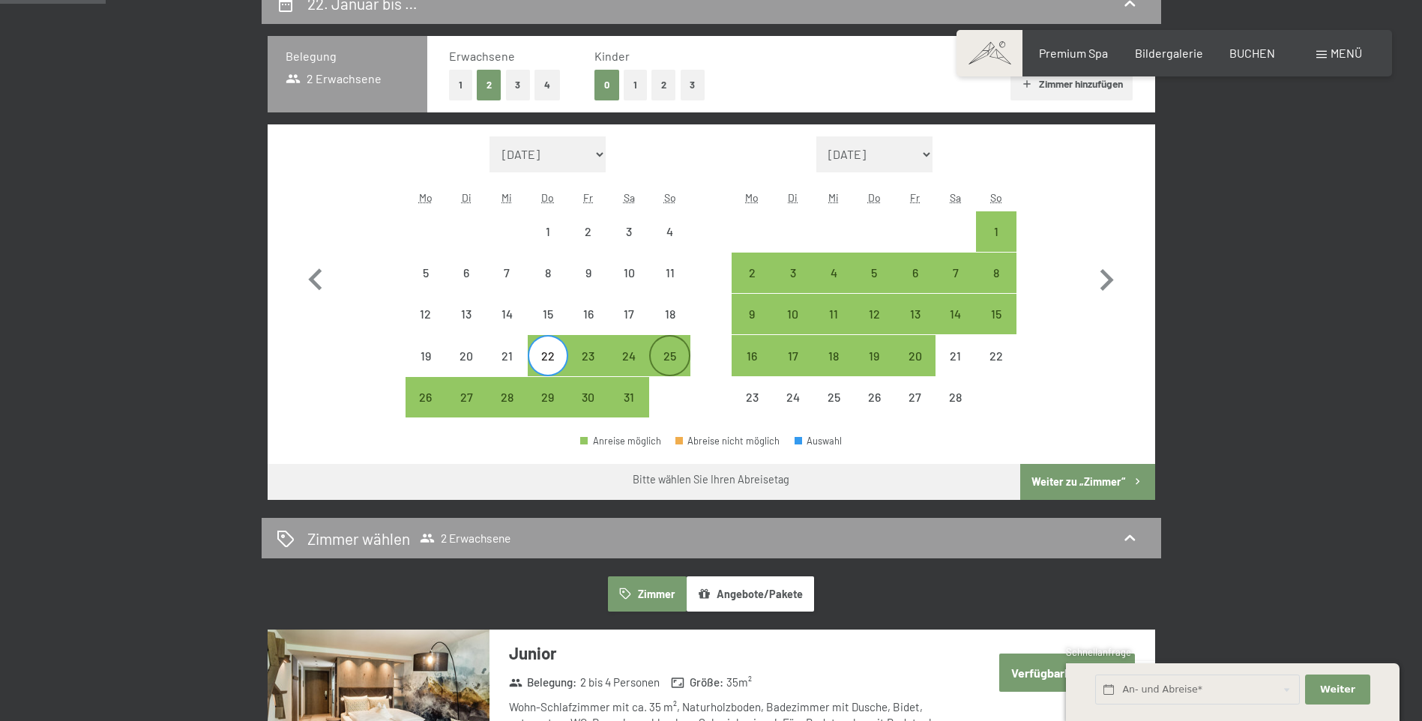
click at [666, 358] on div "25" at bounding box center [669, 368] width 37 height 37
select select "[DATE]"
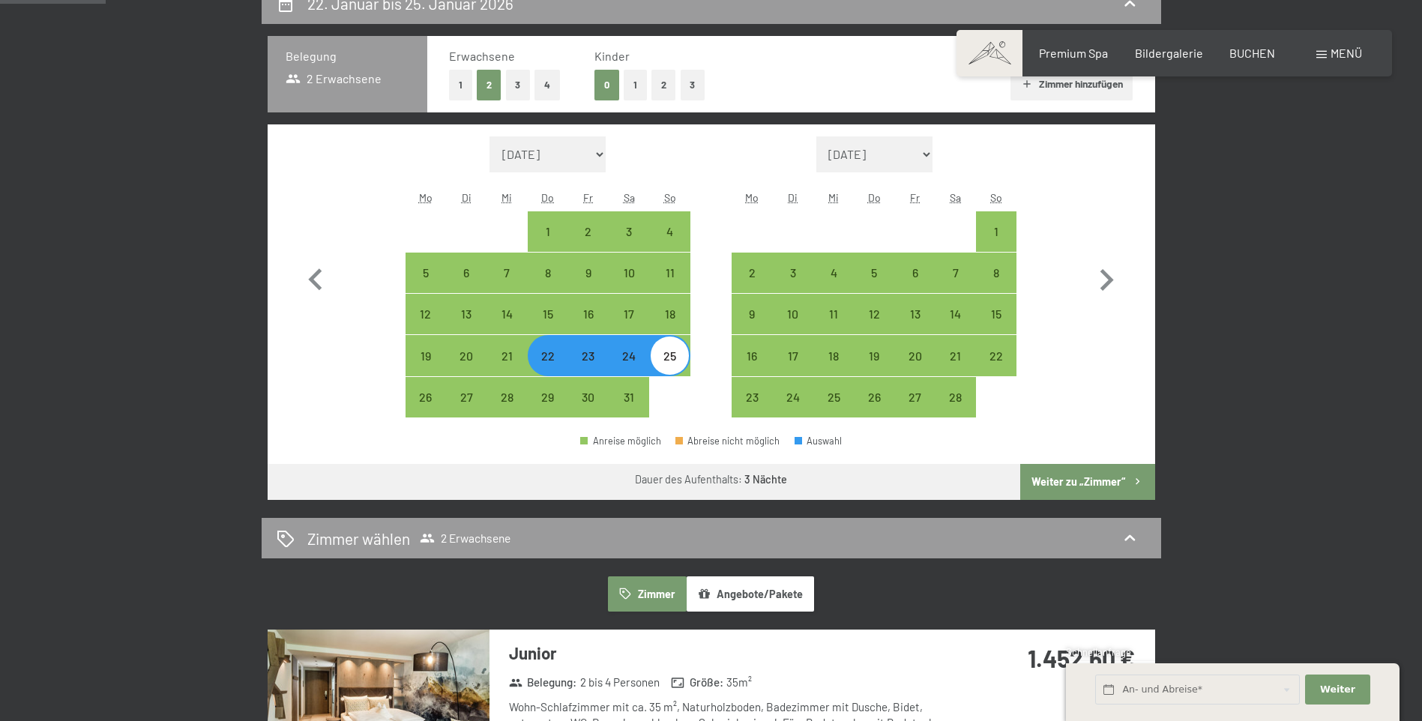
click at [1079, 479] on button "Weiter zu „Zimmer“" at bounding box center [1087, 482] width 134 height 36
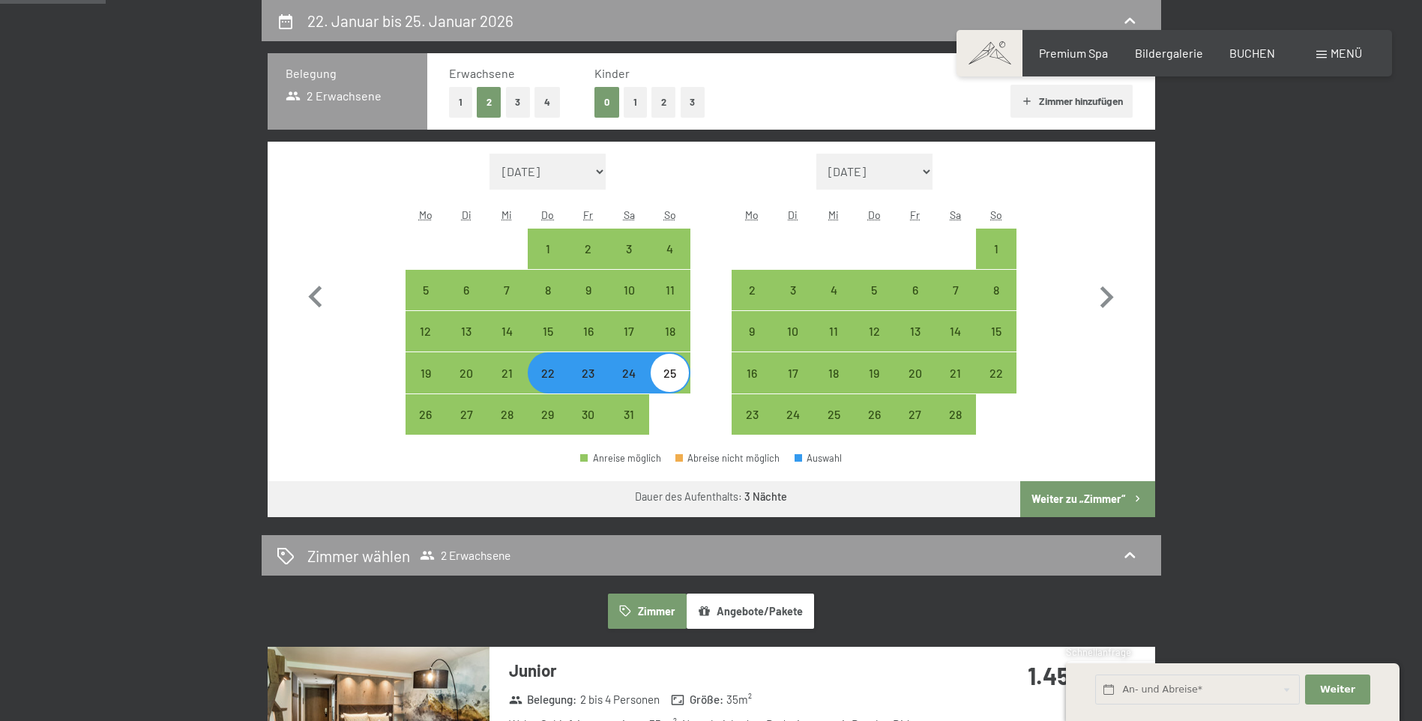
select select "[DATE]"
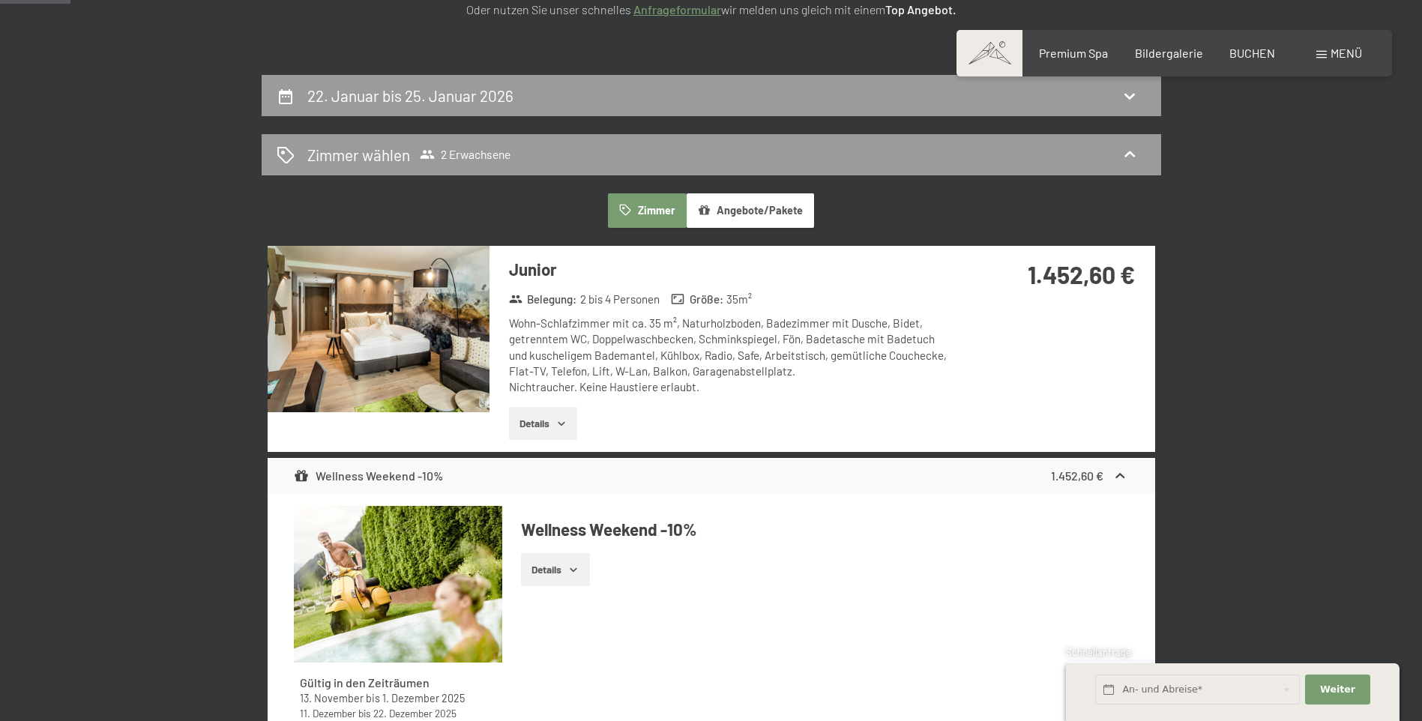
scroll to position [133, 0]
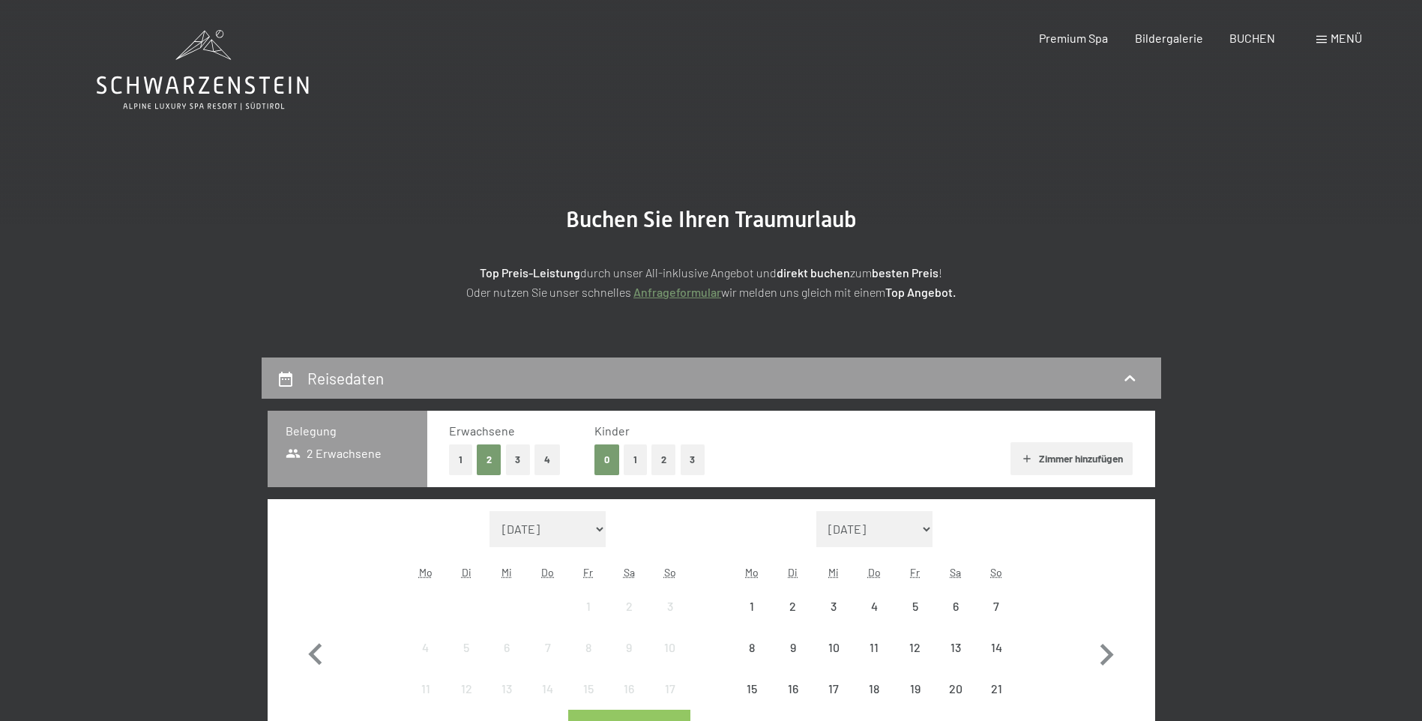
scroll to position [225, 0]
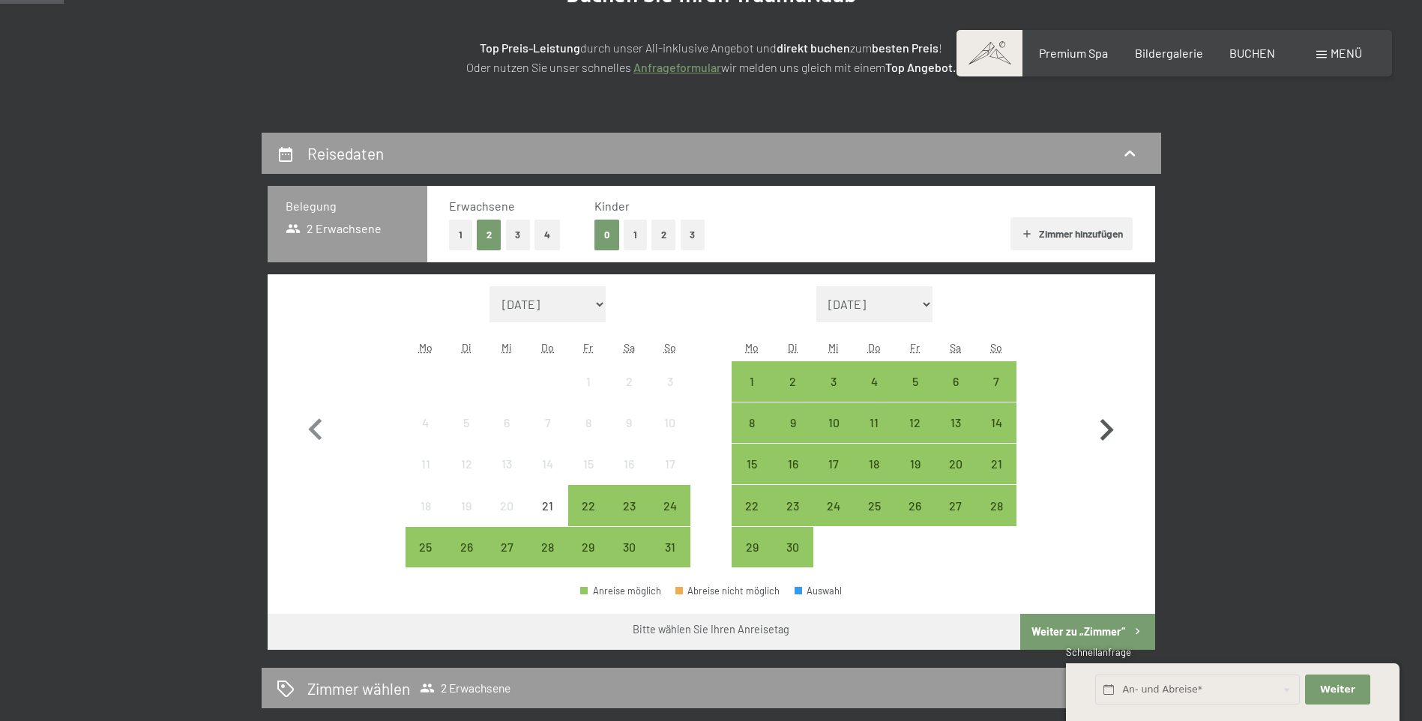
click at [1108, 432] on icon "button" at bounding box center [1106, 430] width 13 height 22
select select "[DATE]"
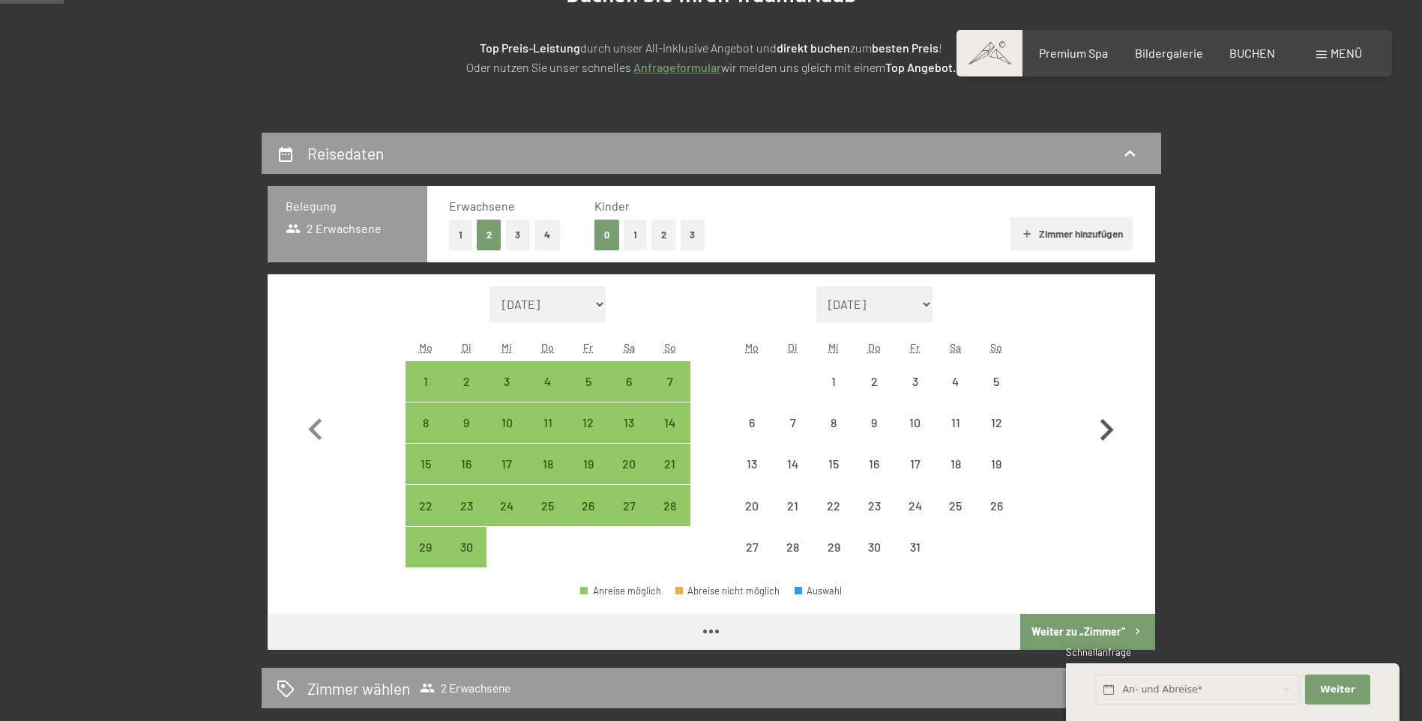
click at [1108, 432] on icon "button" at bounding box center [1106, 430] width 13 height 22
select select "[DATE]"
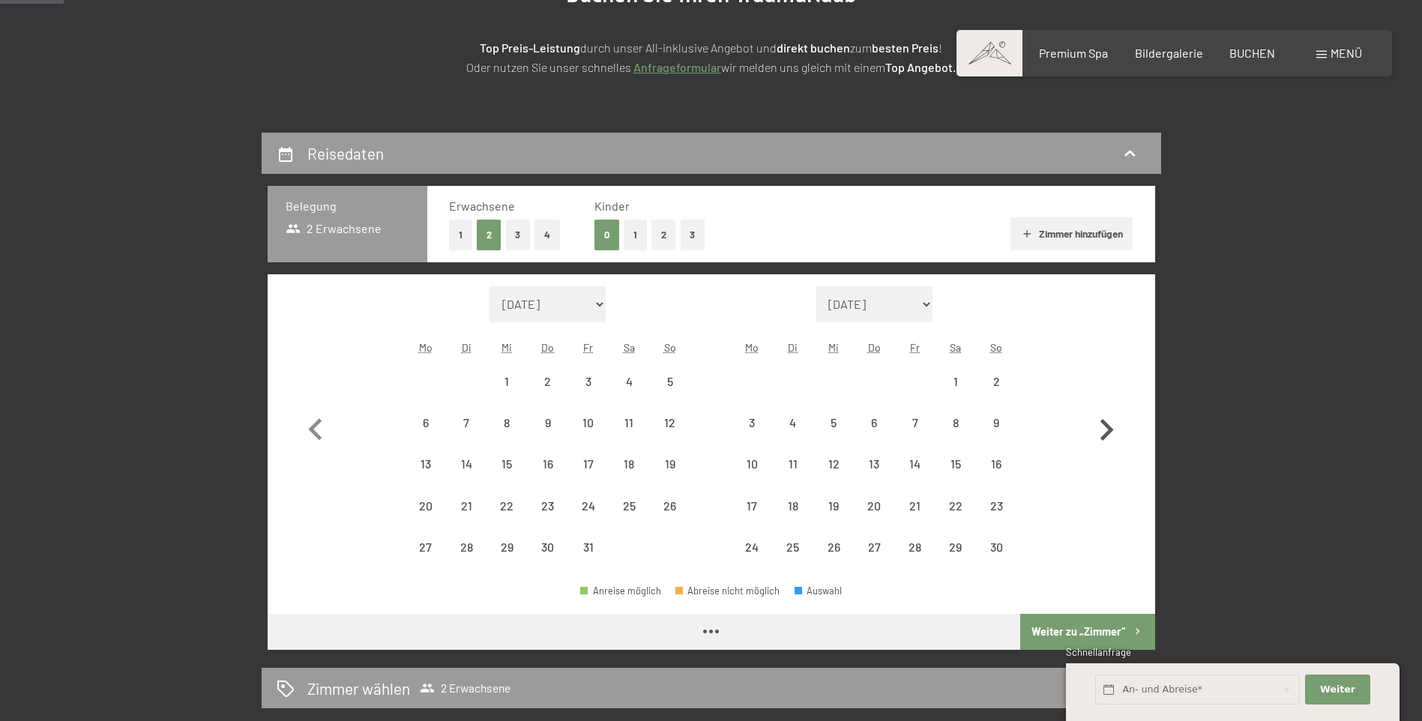
click at [1108, 432] on icon "button" at bounding box center [1106, 430] width 13 height 22
select select "[DATE]"
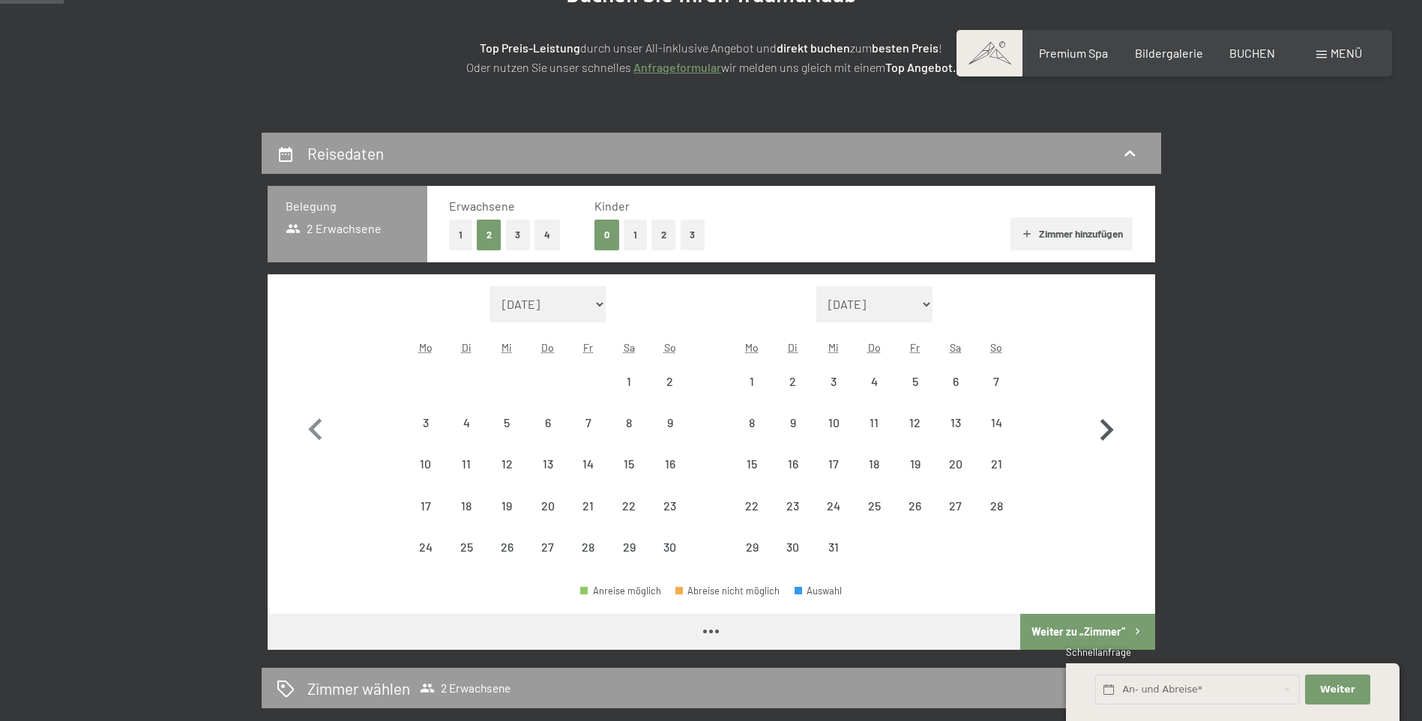
click at [1108, 432] on icon "button" at bounding box center [1106, 430] width 13 height 22
select select "[DATE]"
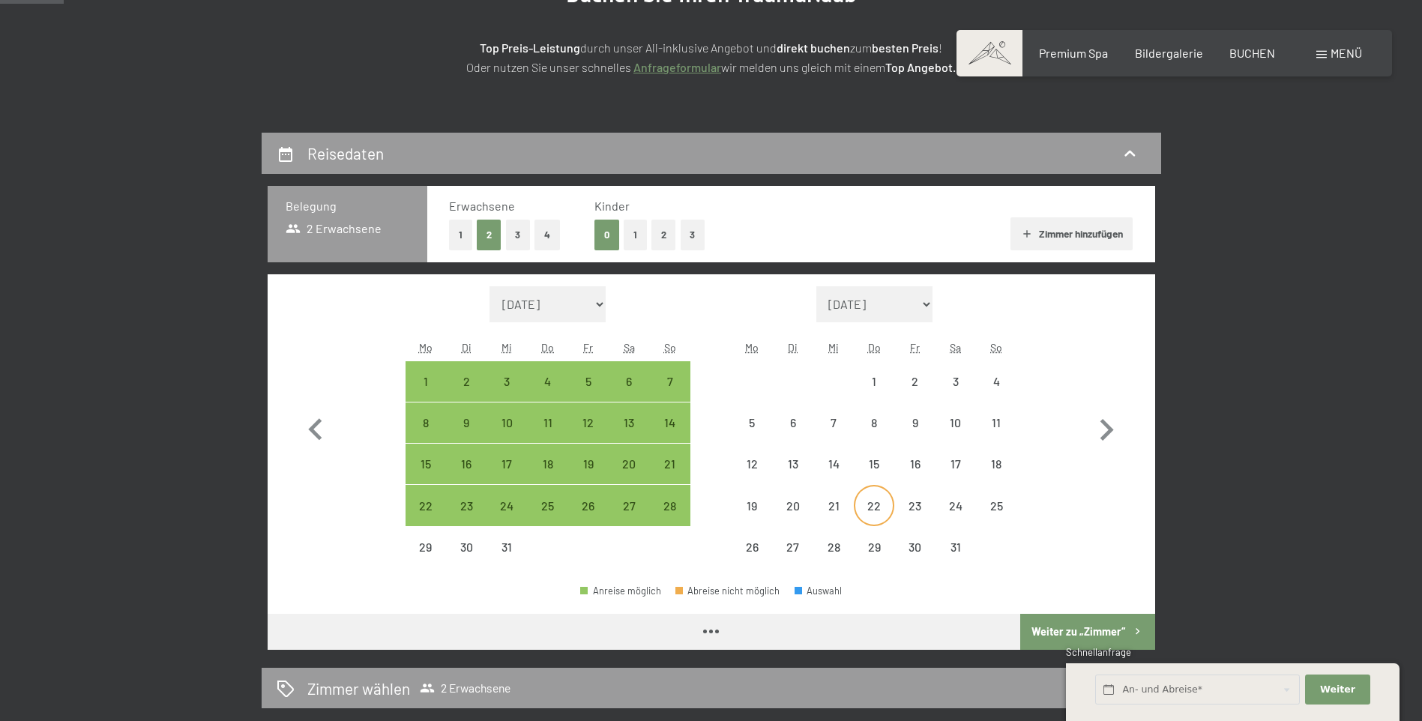
select select "[DATE]"
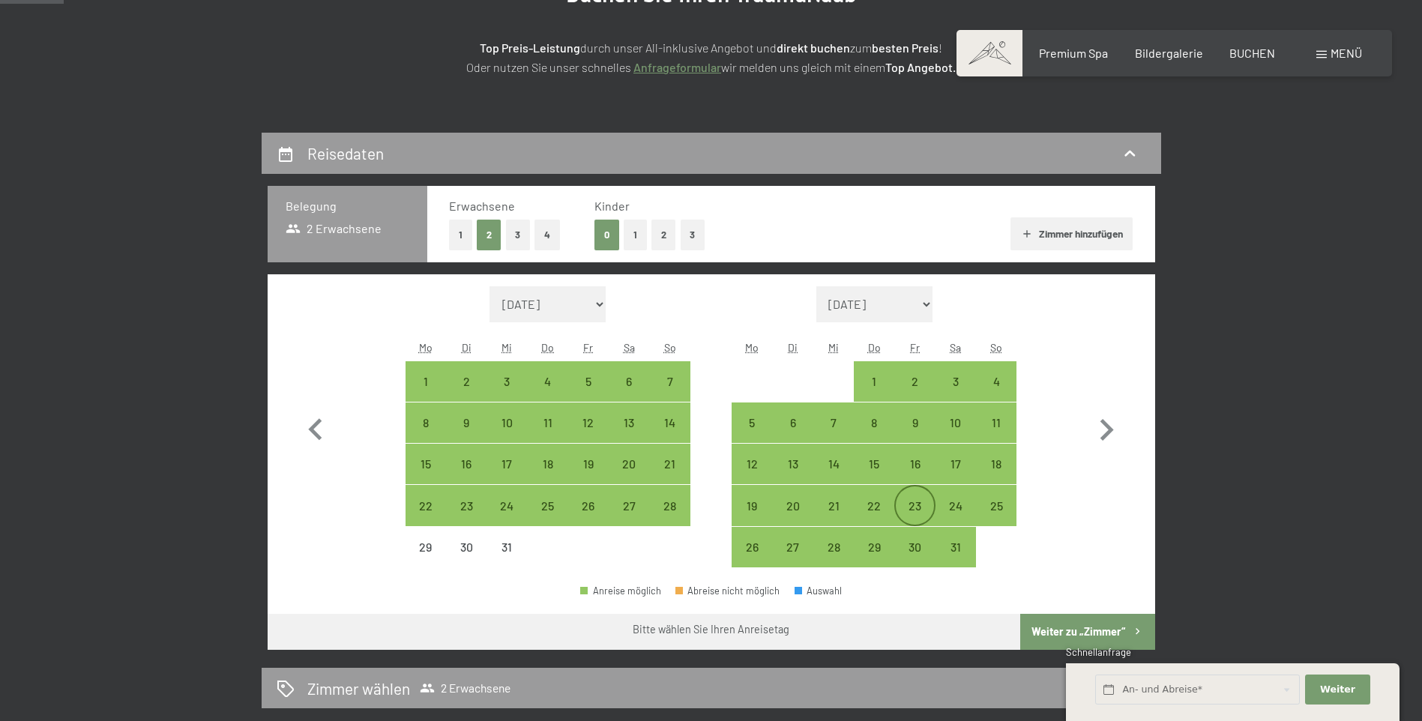
click at [914, 507] on div "23" at bounding box center [914, 518] width 37 height 37
select select "[DATE]"
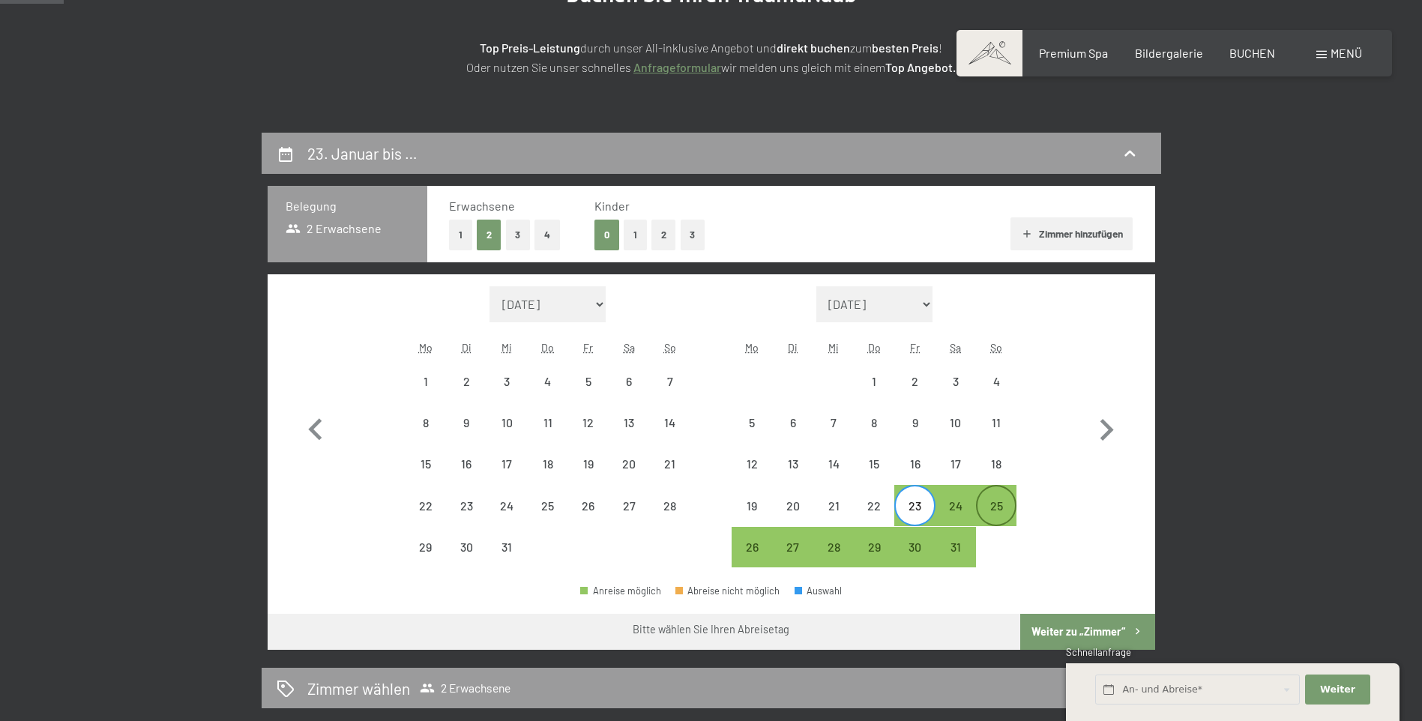
drag, startPoint x: 995, startPoint y: 507, endPoint x: 1013, endPoint y: 522, distance: 24.0
click at [995, 507] on div "25" at bounding box center [995, 518] width 37 height 37
select select "[DATE]"
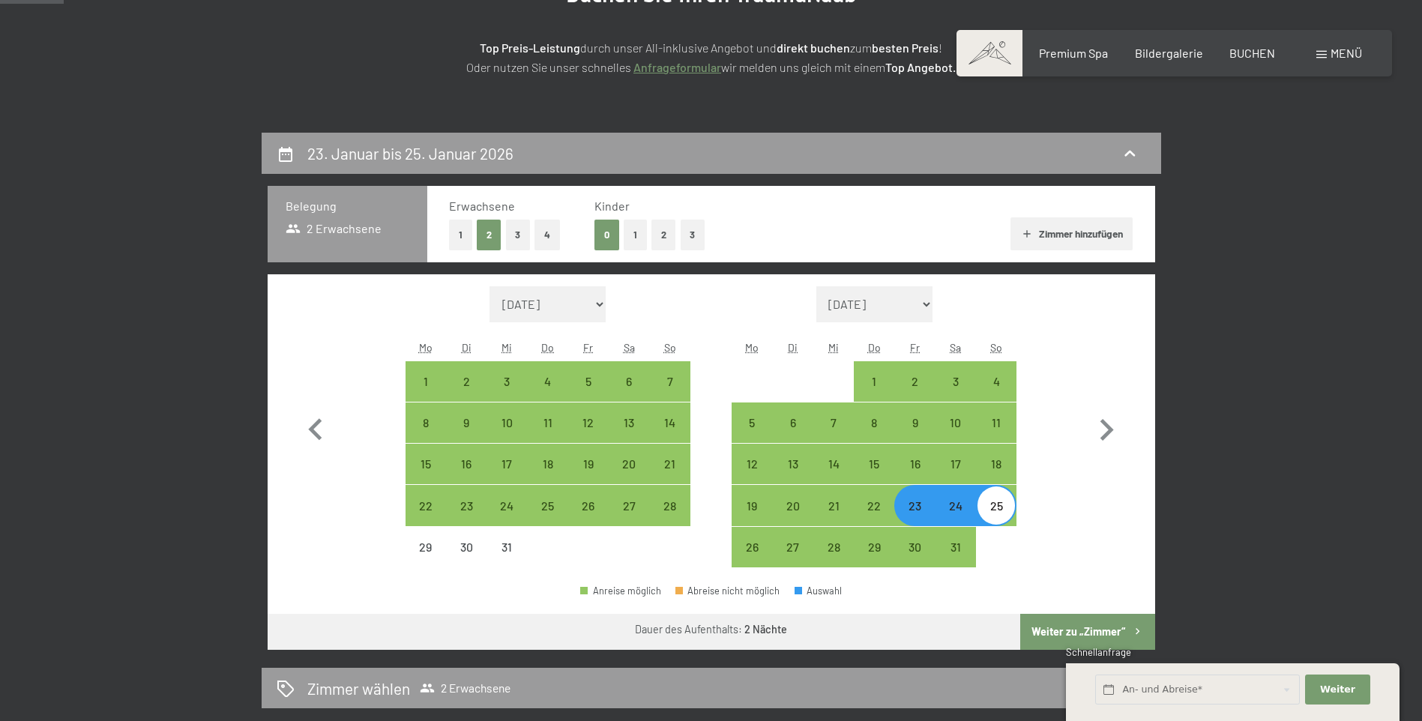
click at [1060, 628] on button "Weiter zu „Zimmer“" at bounding box center [1087, 632] width 134 height 36
select select "[DATE]"
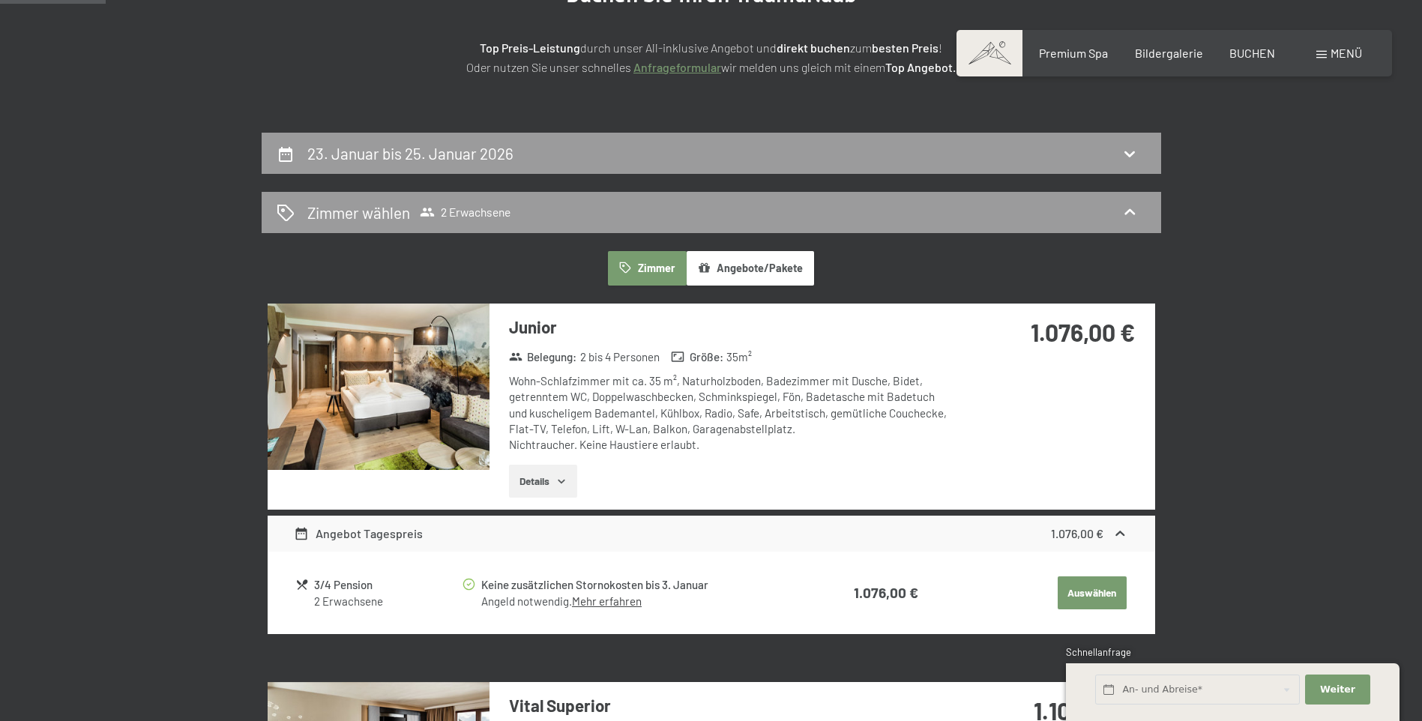
scroll to position [358, 0]
